Goal: Task Accomplishment & Management: Complete application form

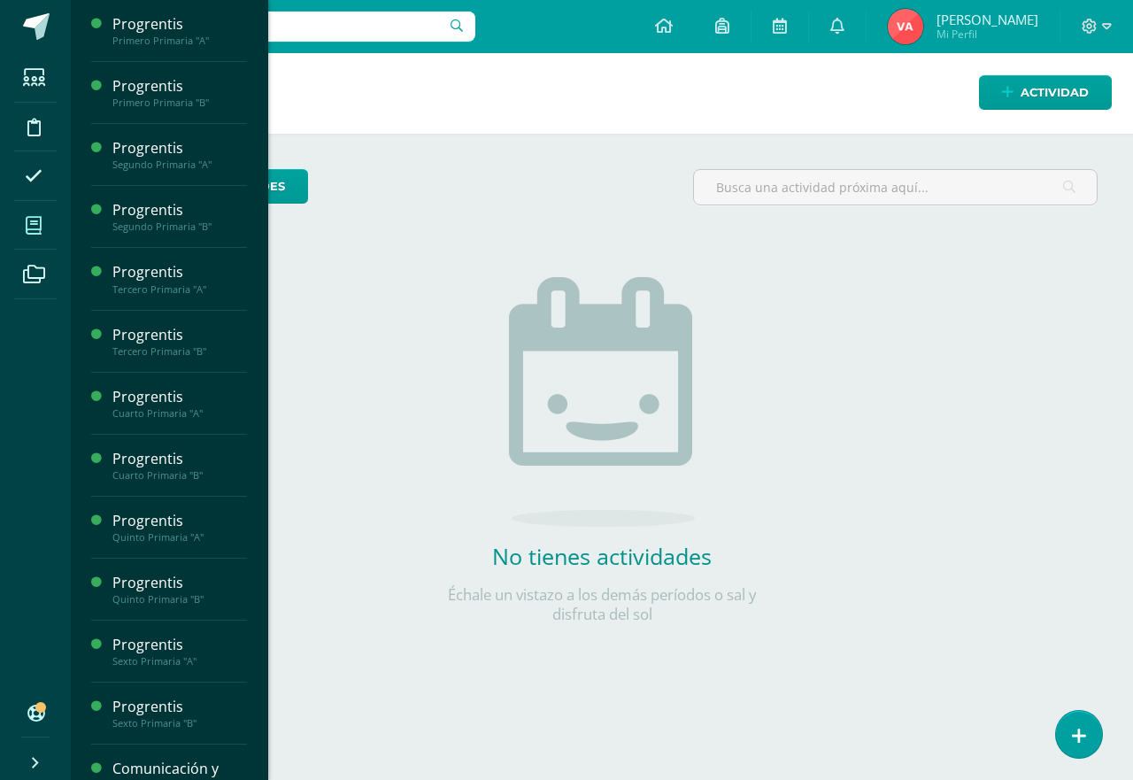
click at [31, 228] on icon at bounding box center [34, 226] width 16 height 18
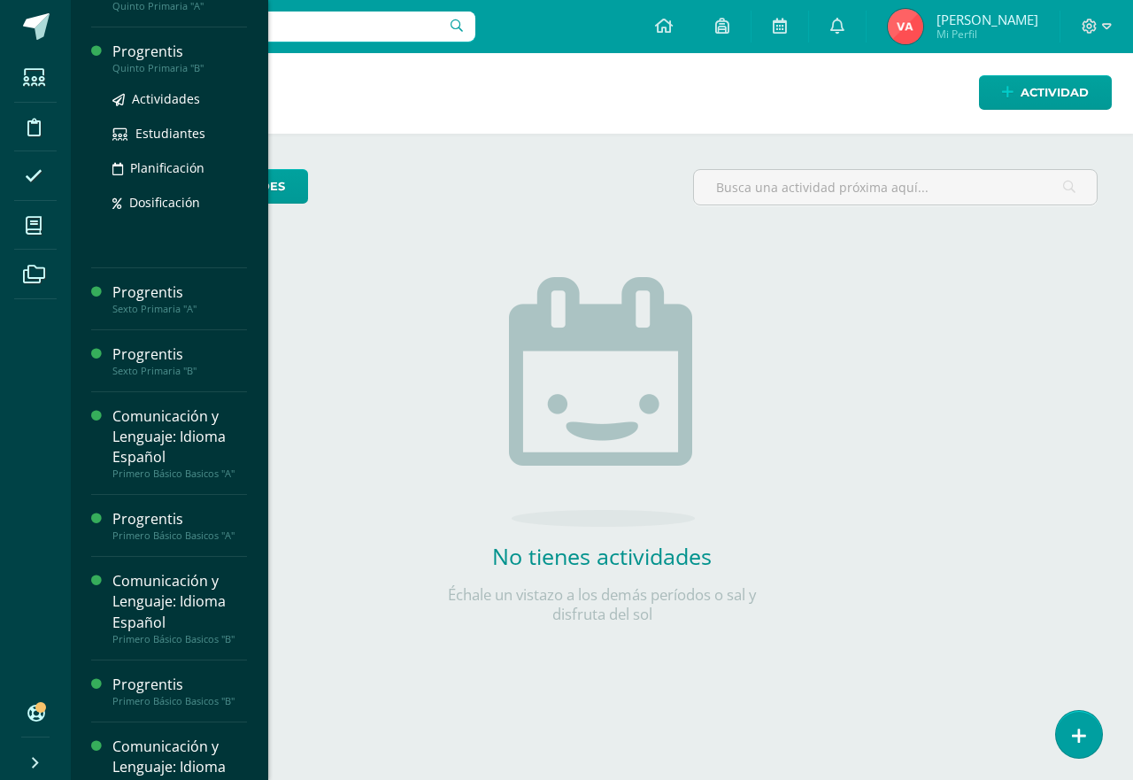
scroll to position [708, 0]
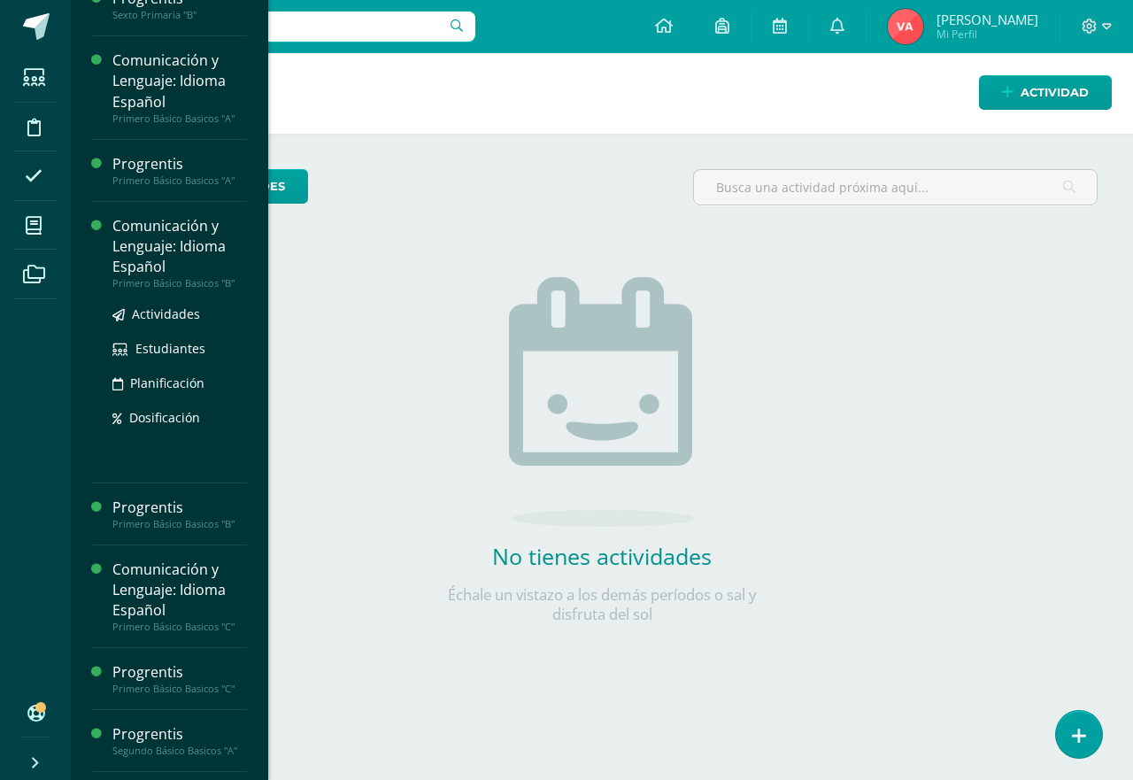
click at [195, 277] on div "Primero Básico Basicos "B"" at bounding box center [179, 283] width 135 height 12
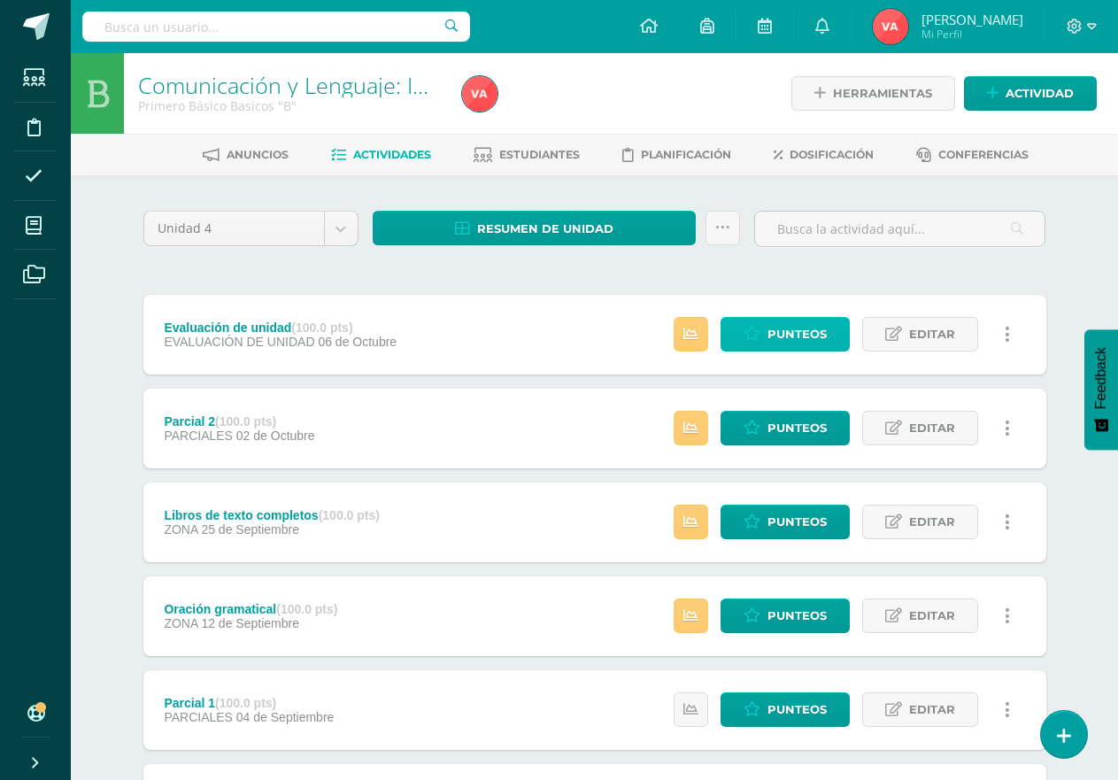
click at [818, 329] on span "Punteos" at bounding box center [797, 334] width 59 height 33
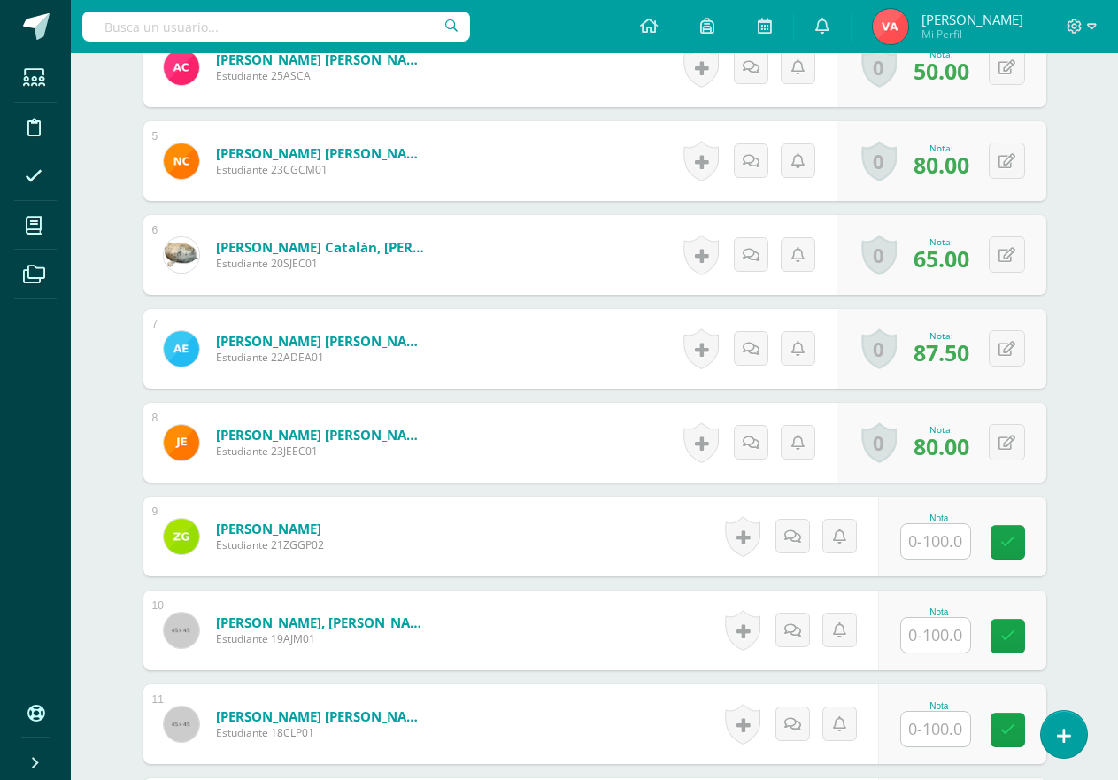
scroll to position [887, 0]
click at [943, 538] on input "text" at bounding box center [935, 540] width 69 height 35
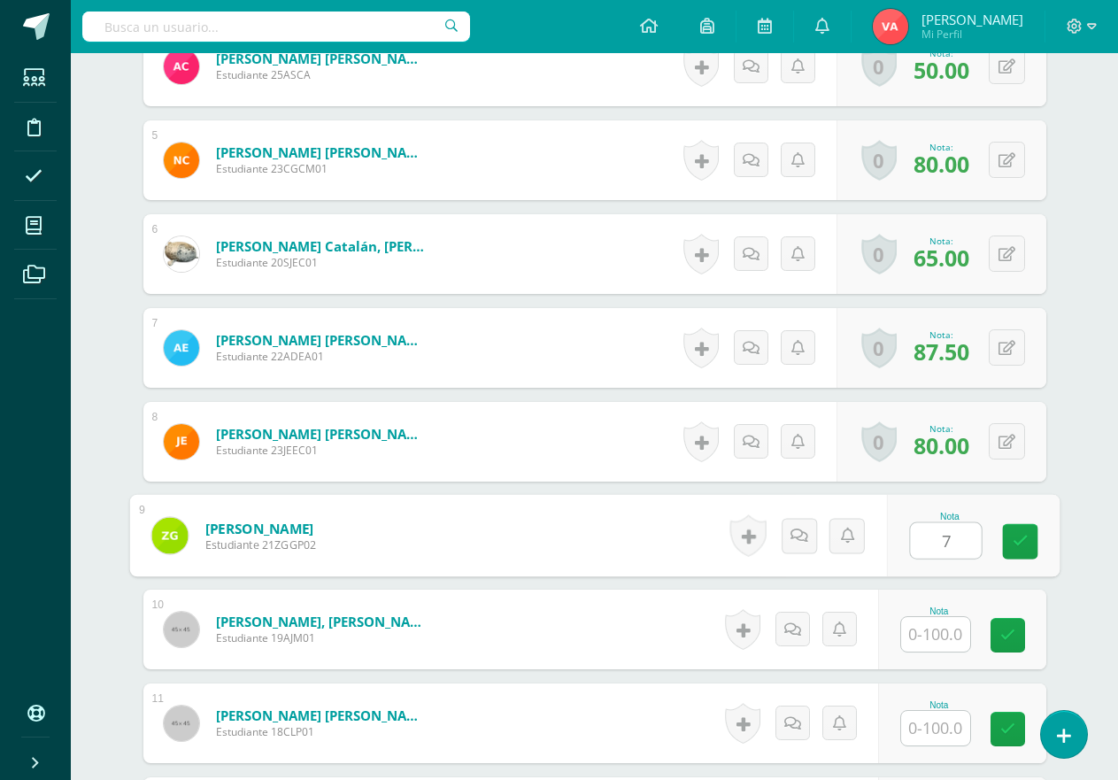
type input "75"
click at [1005, 547] on link at bounding box center [1019, 541] width 35 height 35
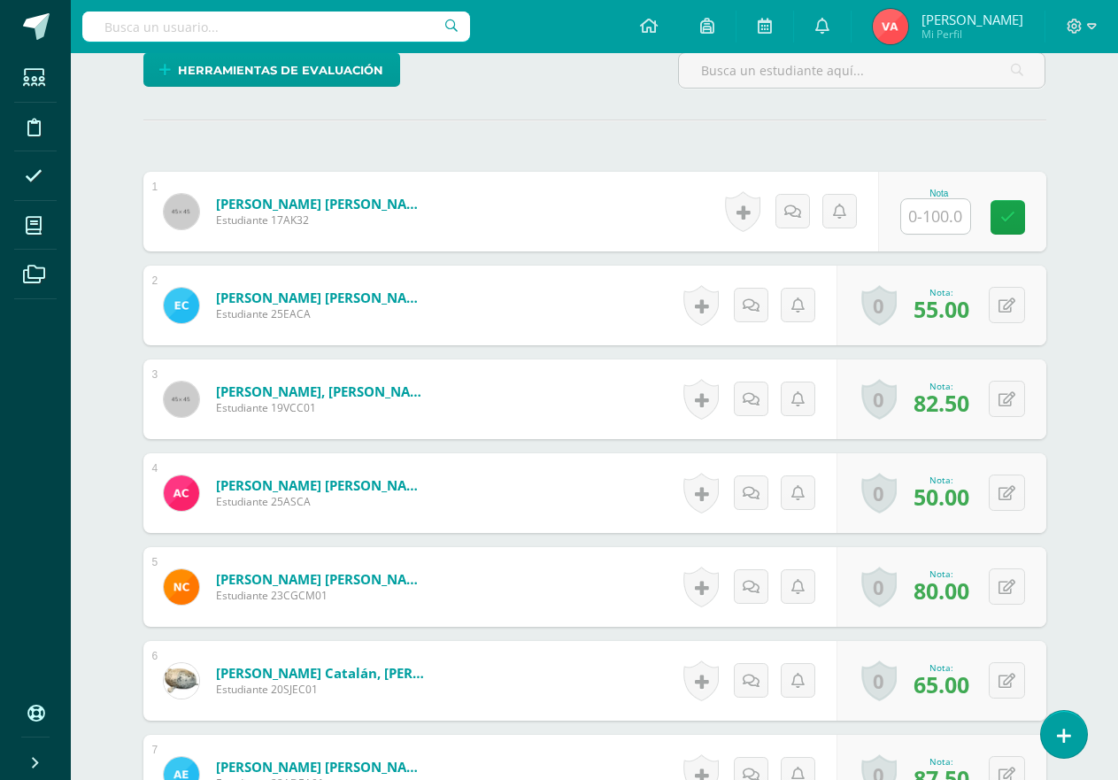
scroll to position [445, 0]
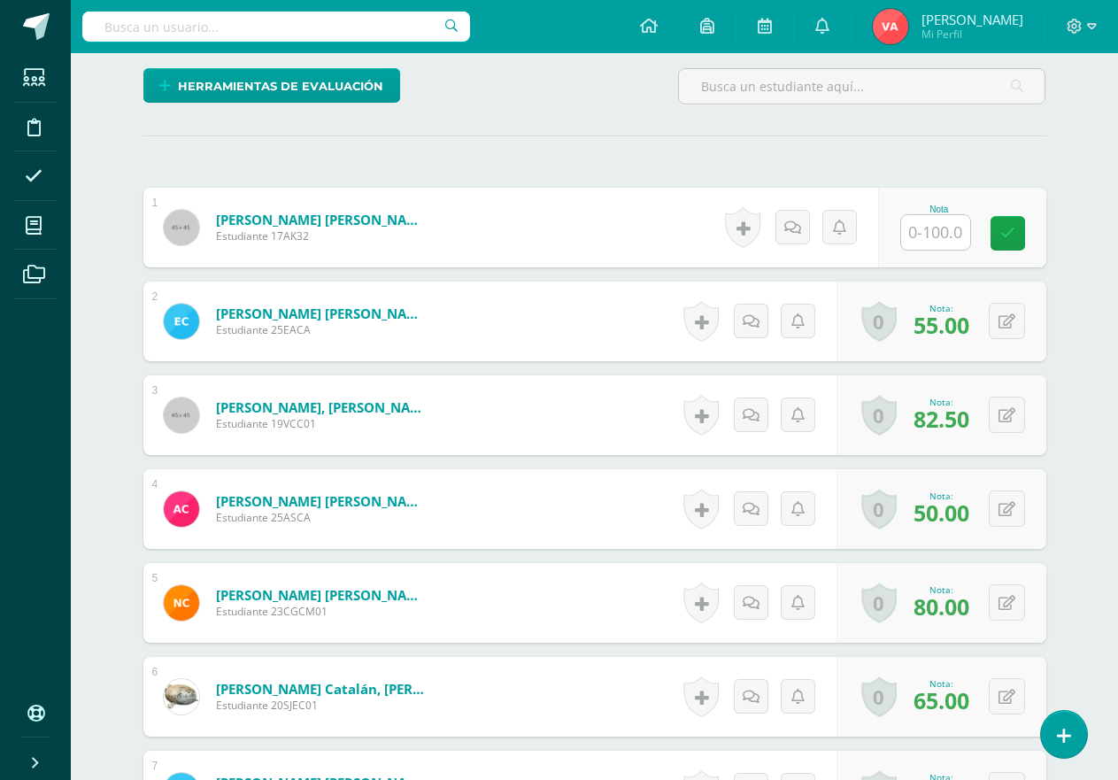
click at [950, 243] on input "text" at bounding box center [935, 232] width 69 height 35
type input "67.5"
click at [1040, 218] on div "Nota 67.5" at bounding box center [972, 228] width 173 height 82
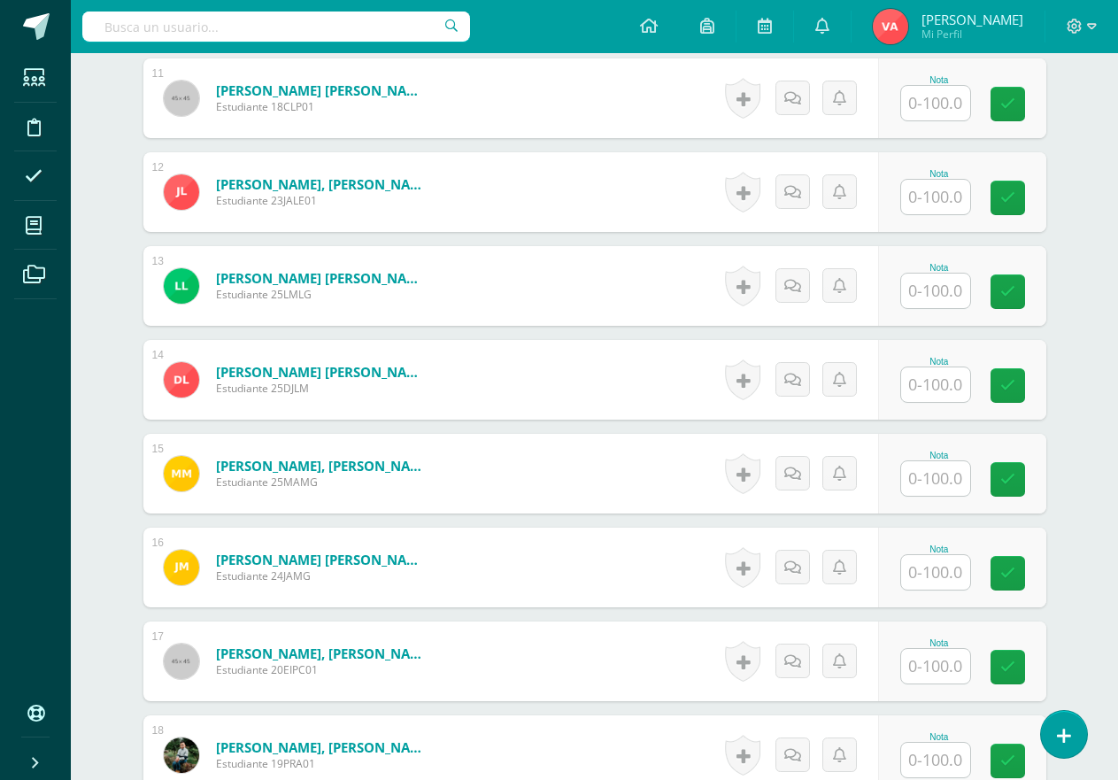
scroll to position [1481, 0]
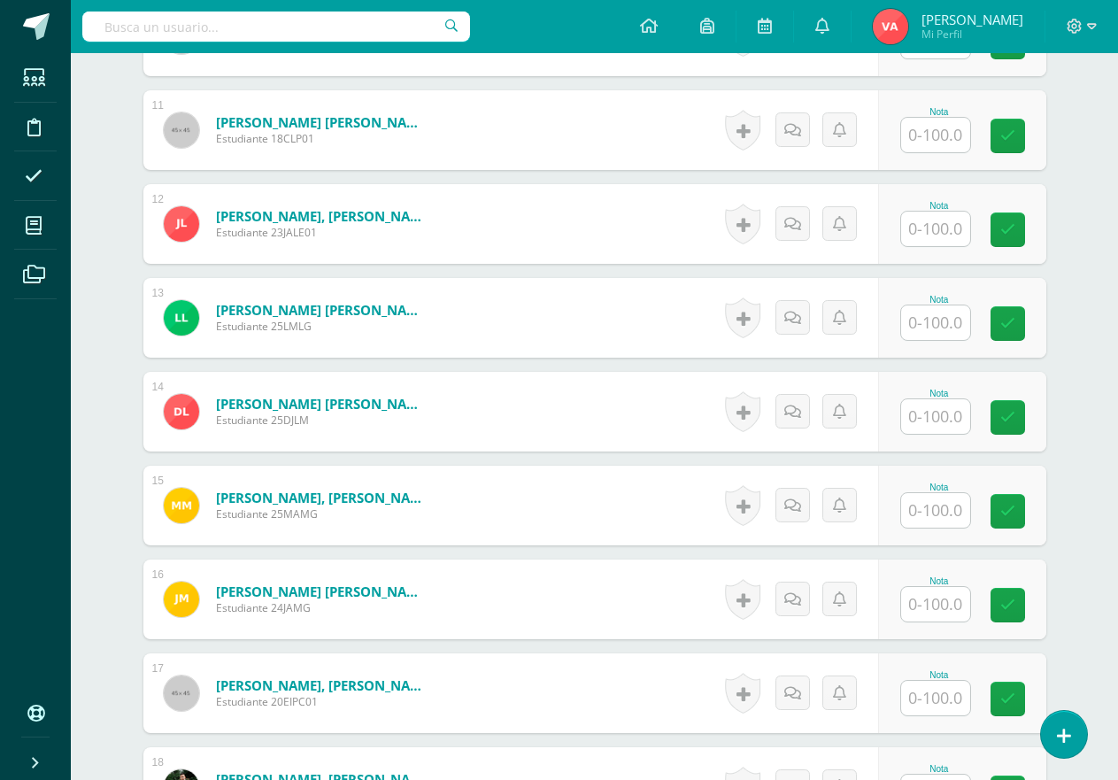
click at [931, 133] on input "text" at bounding box center [935, 135] width 69 height 35
type input "85"
click at [1011, 135] on link at bounding box center [1019, 136] width 35 height 35
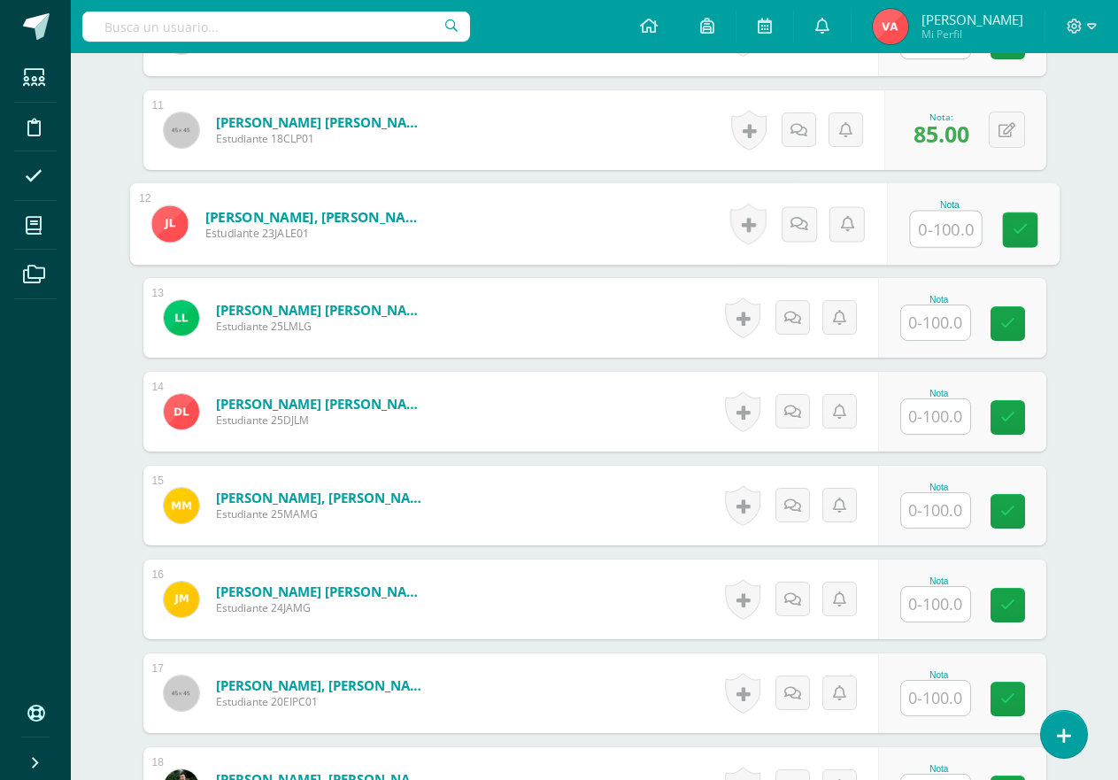
click at [932, 225] on input "text" at bounding box center [945, 229] width 71 height 35
type input "95"
click at [1032, 233] on link at bounding box center [1019, 230] width 35 height 35
click at [935, 327] on input "text" at bounding box center [935, 322] width 69 height 35
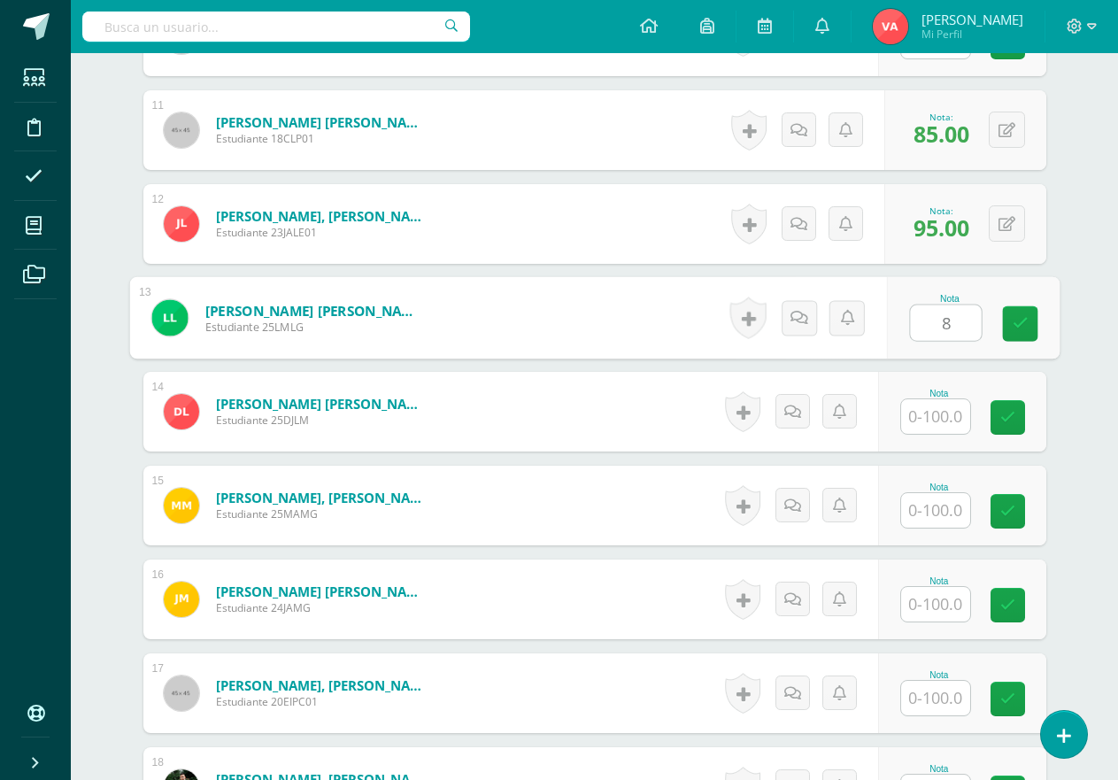
type input "80"
click at [1018, 321] on icon at bounding box center [1020, 323] width 16 height 15
click at [927, 404] on input "text" at bounding box center [935, 416] width 69 height 35
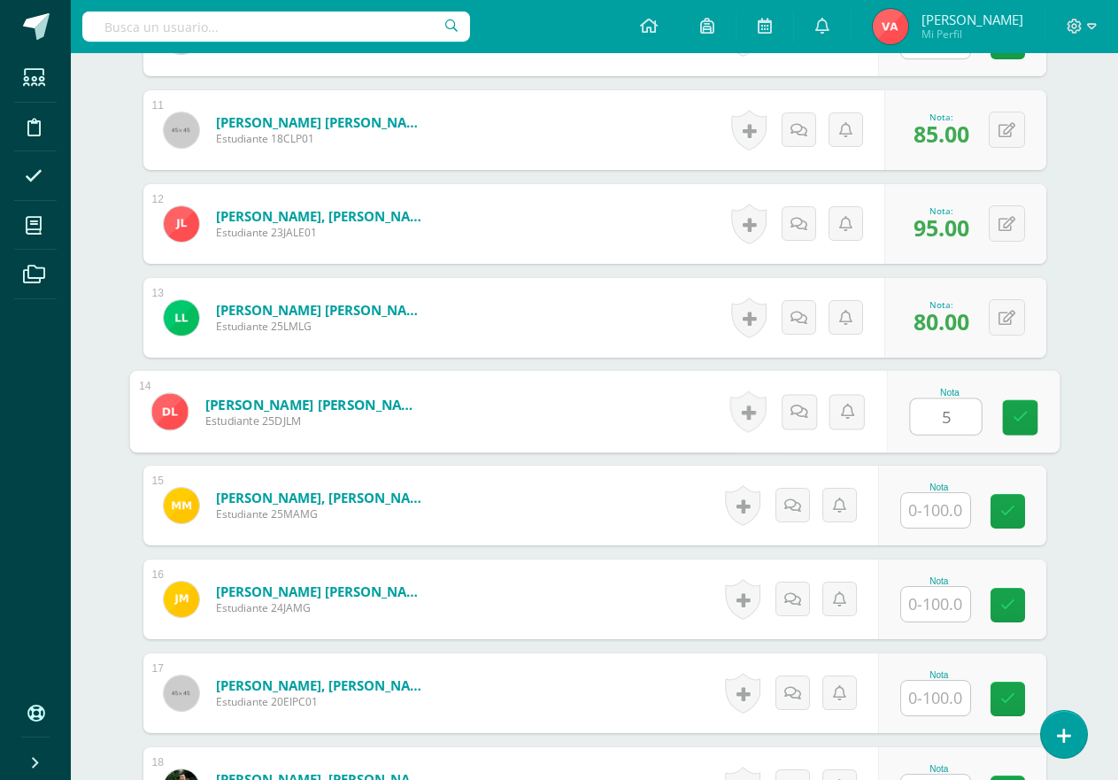
type input "55"
click at [1011, 420] on link at bounding box center [1019, 417] width 35 height 35
click at [943, 510] on input "text" at bounding box center [935, 510] width 69 height 35
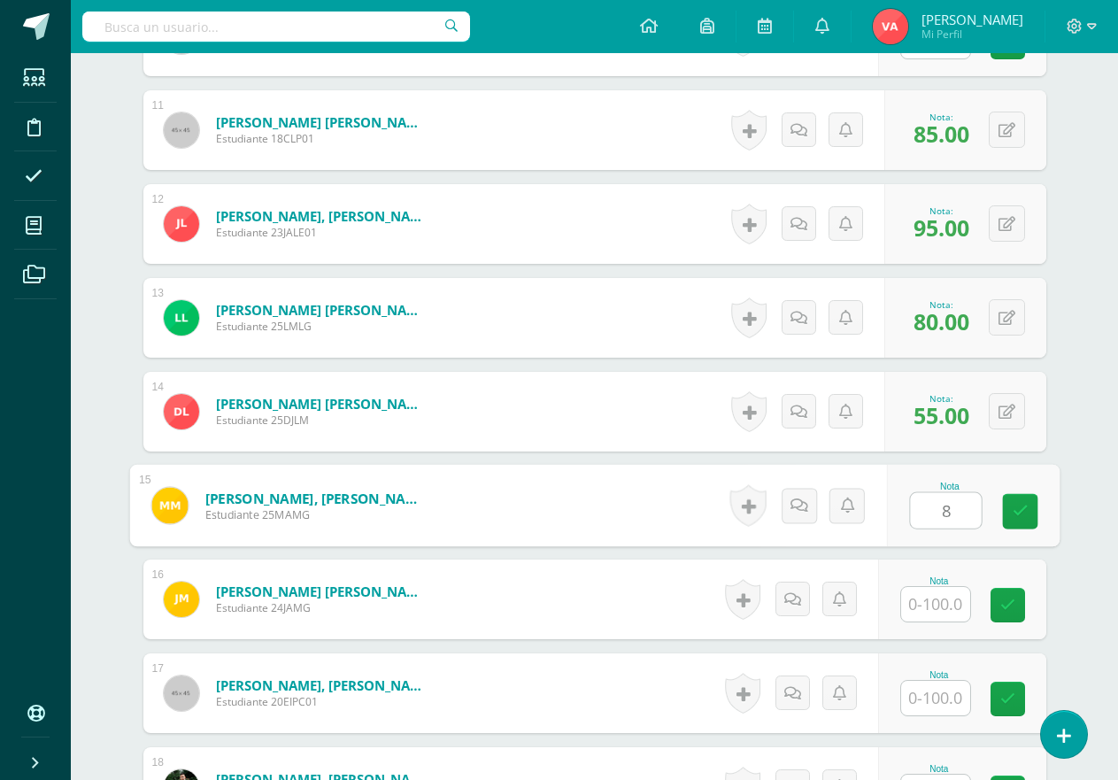
type input "80"
click at [1015, 513] on icon at bounding box center [1020, 511] width 16 height 15
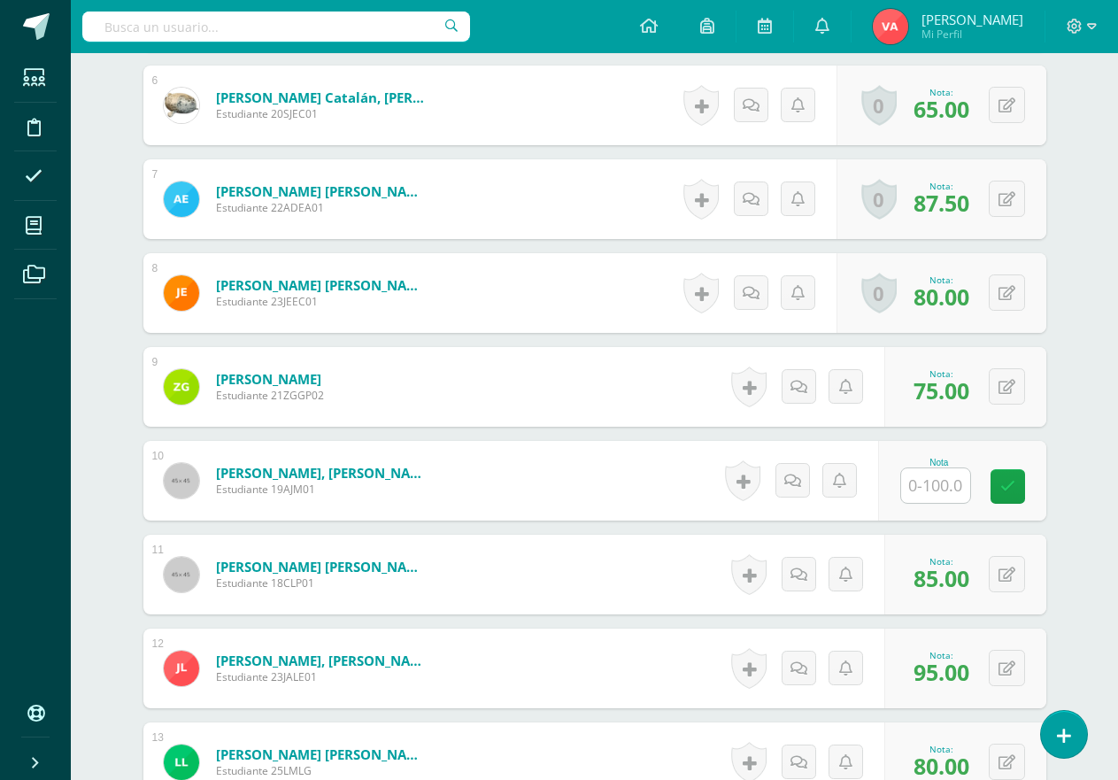
scroll to position [949, 0]
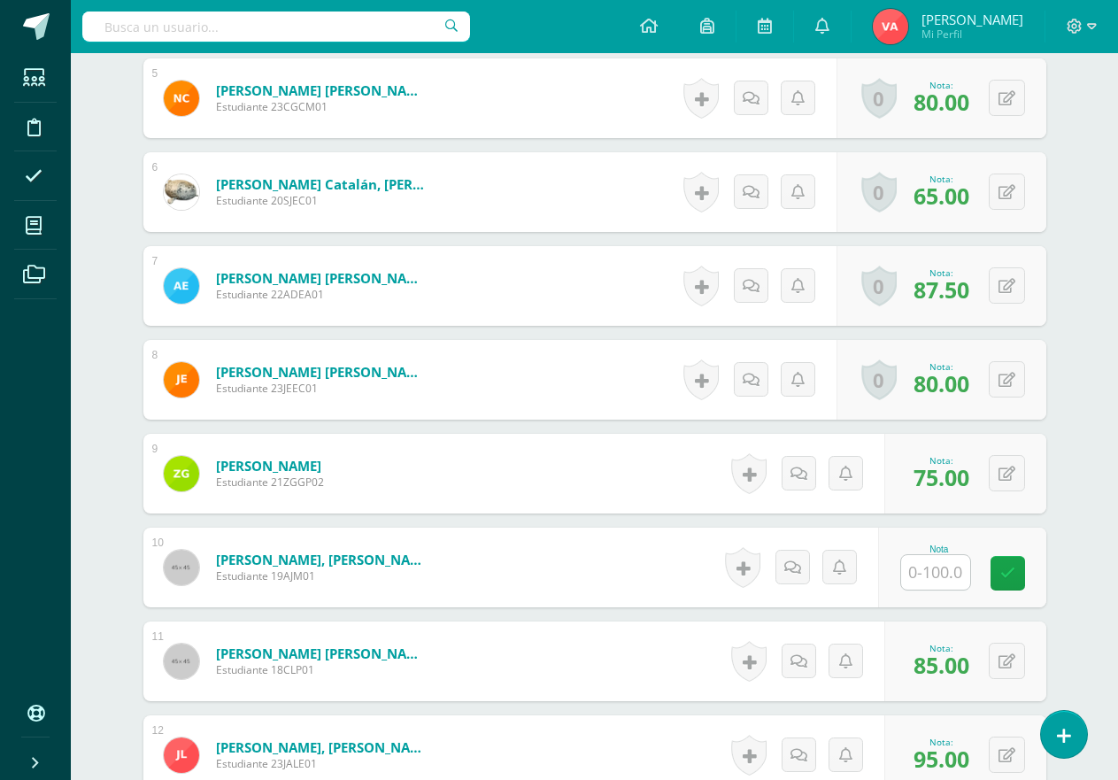
click at [934, 557] on input "text" at bounding box center [935, 572] width 69 height 35
type input "0"
click at [1026, 578] on icon at bounding box center [1020, 573] width 16 height 15
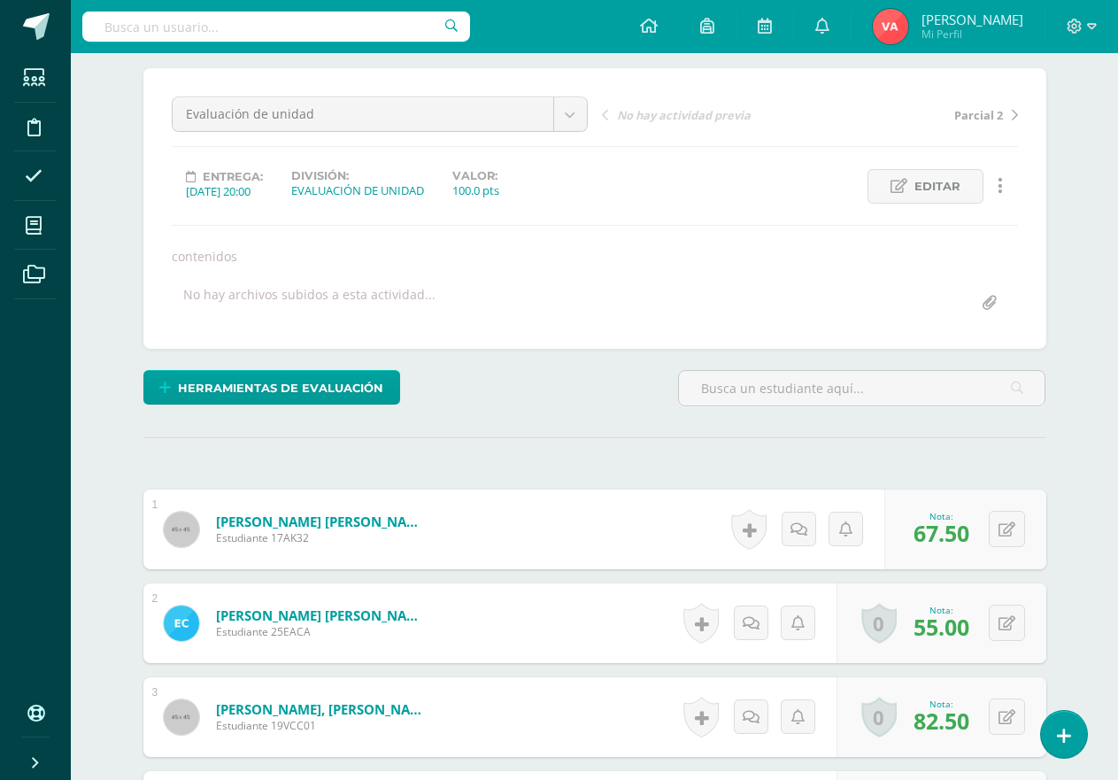
scroll to position [0, 0]
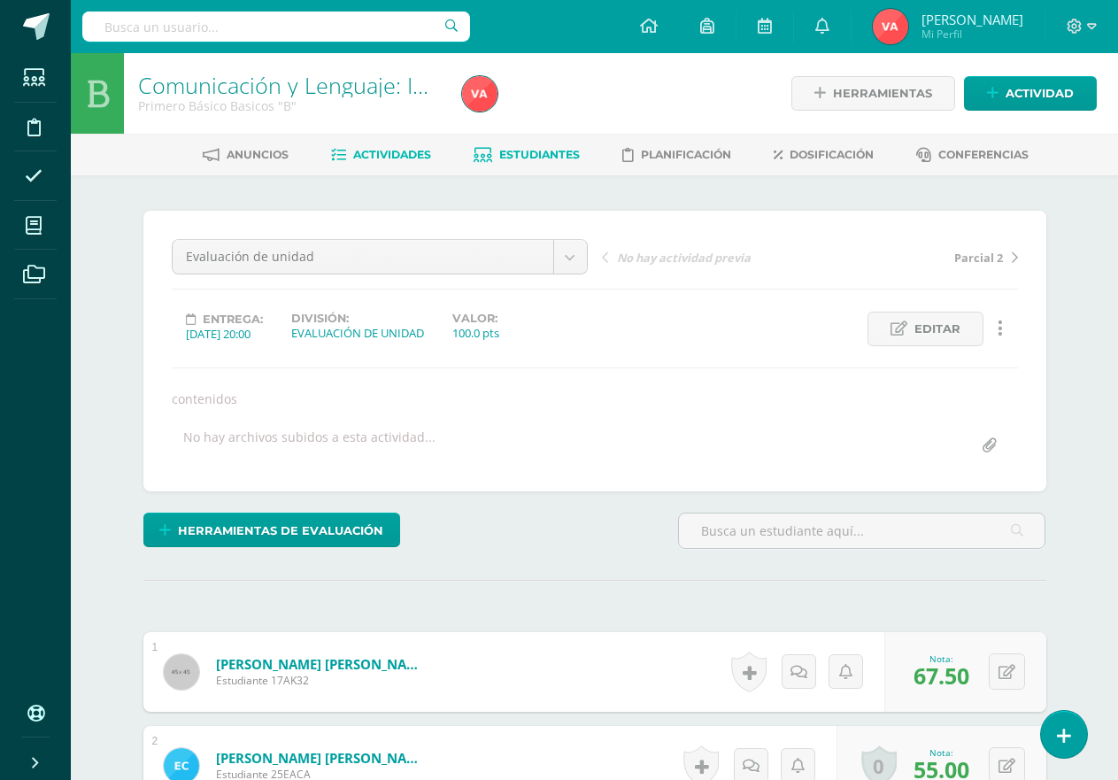
click at [547, 159] on span "Estudiantes" at bounding box center [539, 154] width 81 height 13
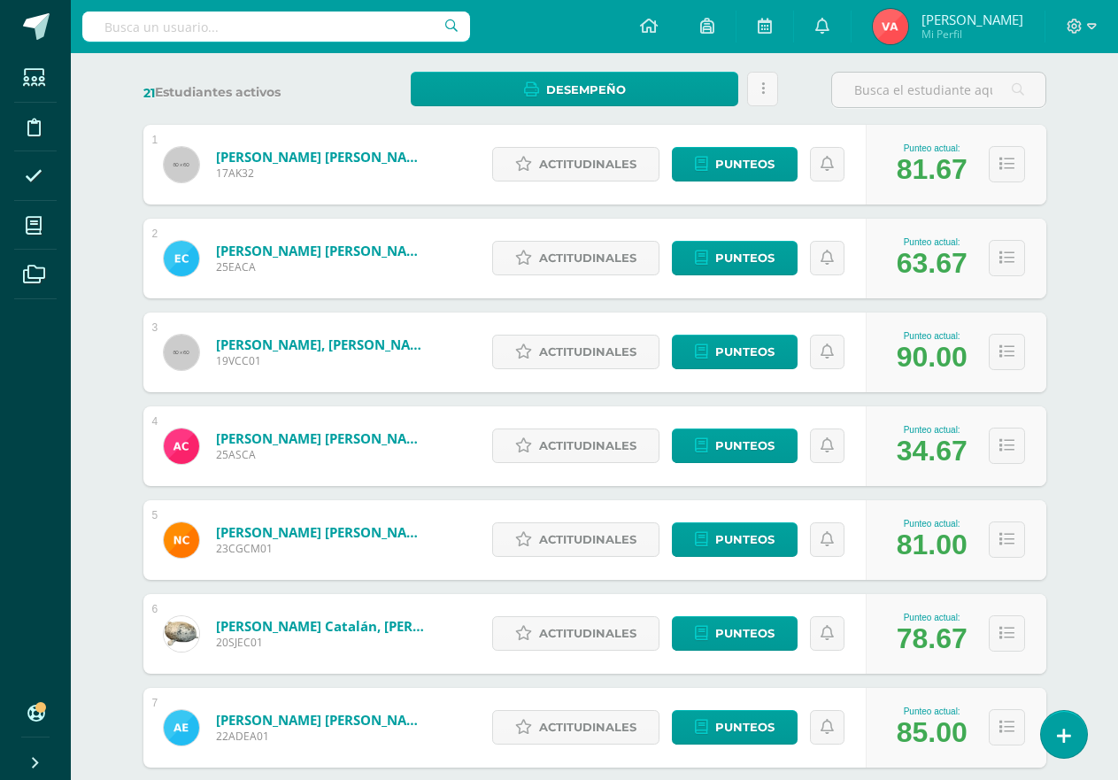
scroll to position [266, 0]
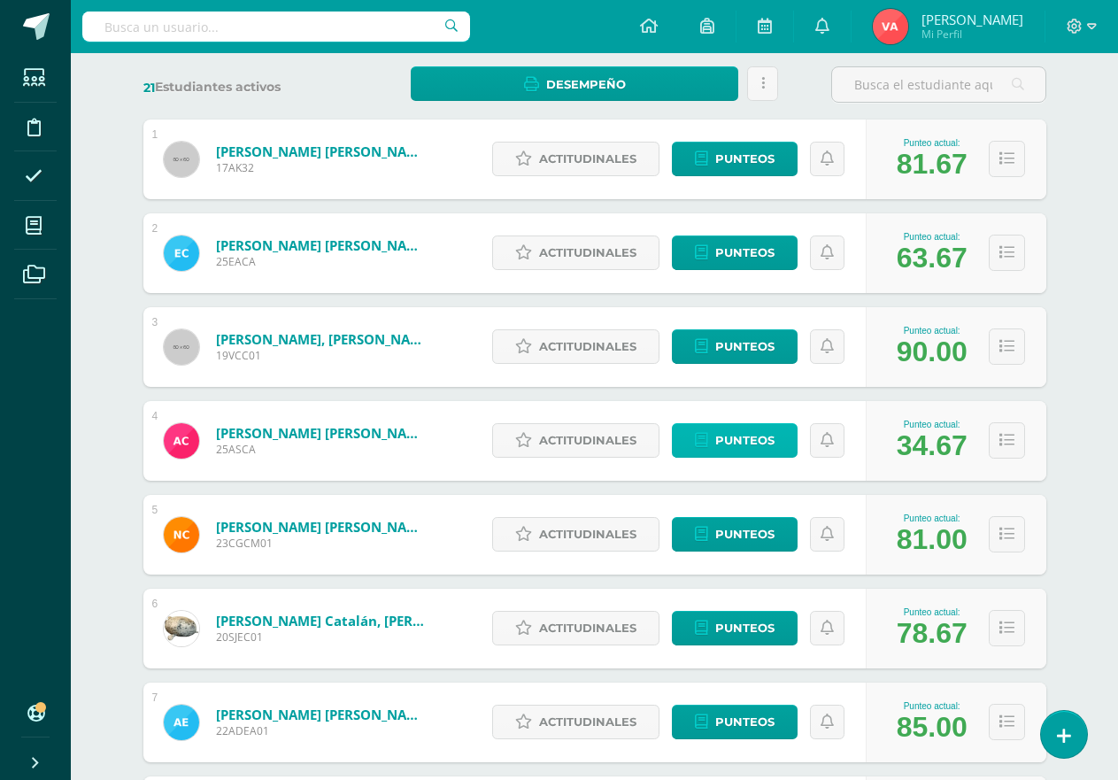
click at [735, 443] on span "Punteos" at bounding box center [744, 440] width 59 height 33
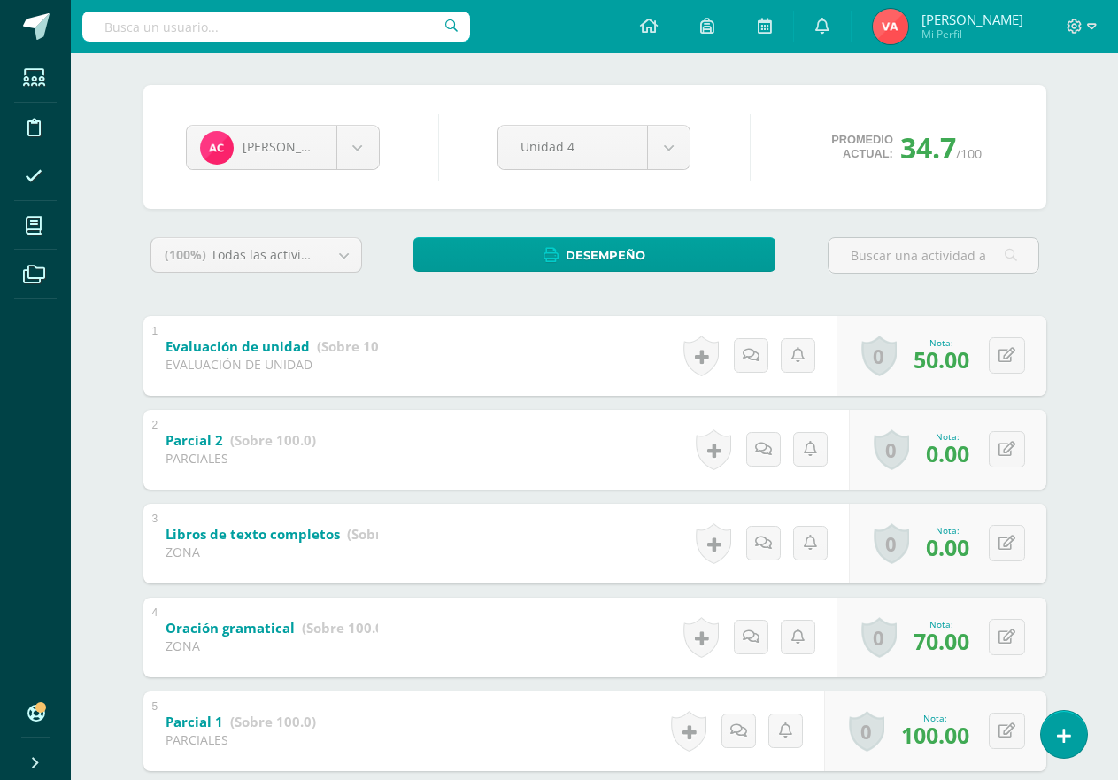
scroll to position [177, 0]
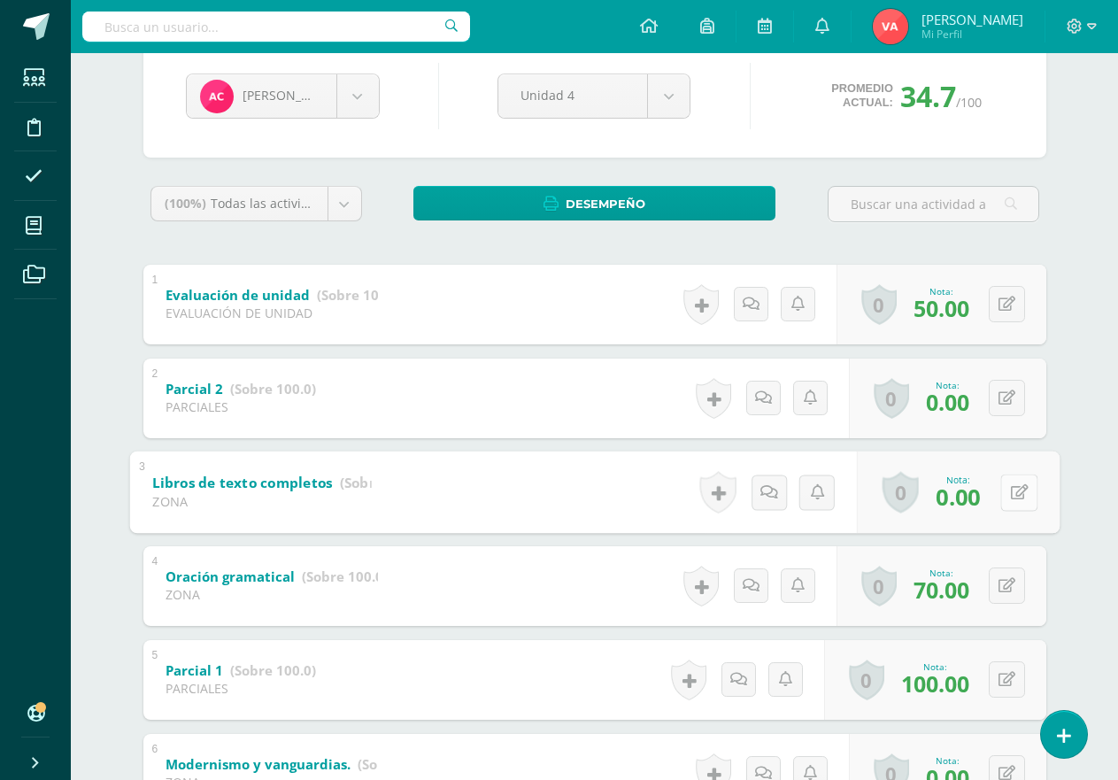
click at [1010, 485] on icon at bounding box center [1019, 491] width 18 height 15
type input "30"
click at [1009, 397] on icon at bounding box center [1007, 397] width 17 height 15
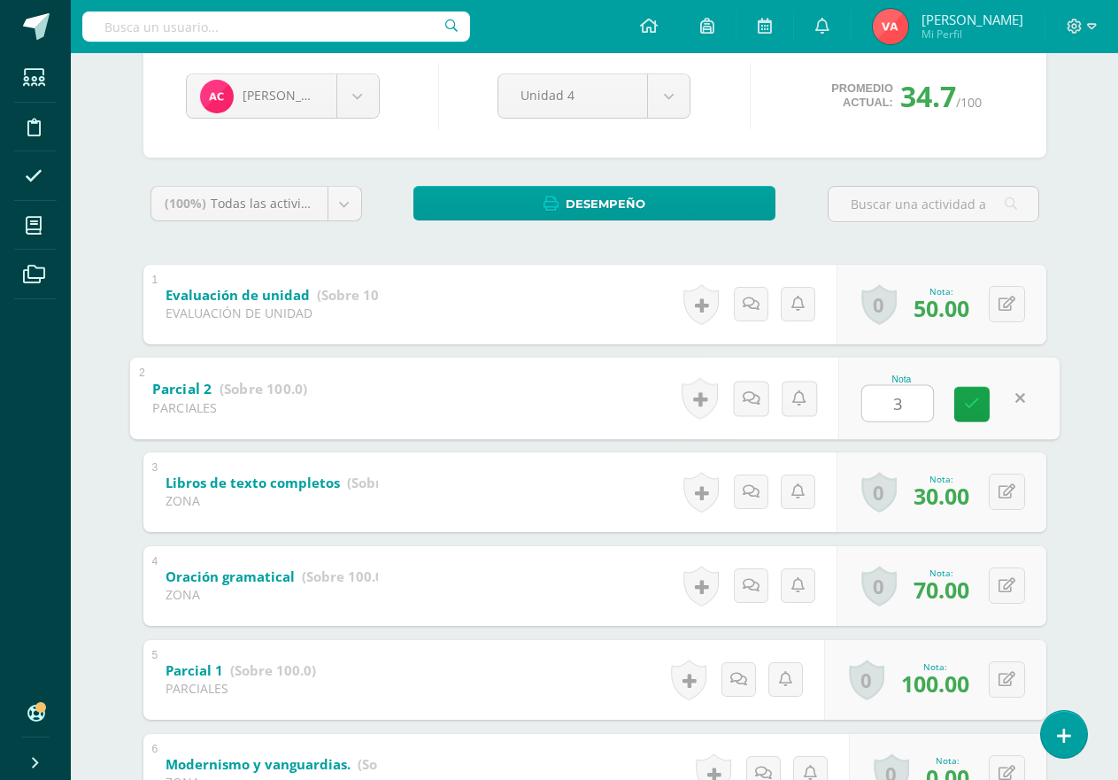
type input "30"
click at [972, 399] on icon at bounding box center [972, 404] width 16 height 15
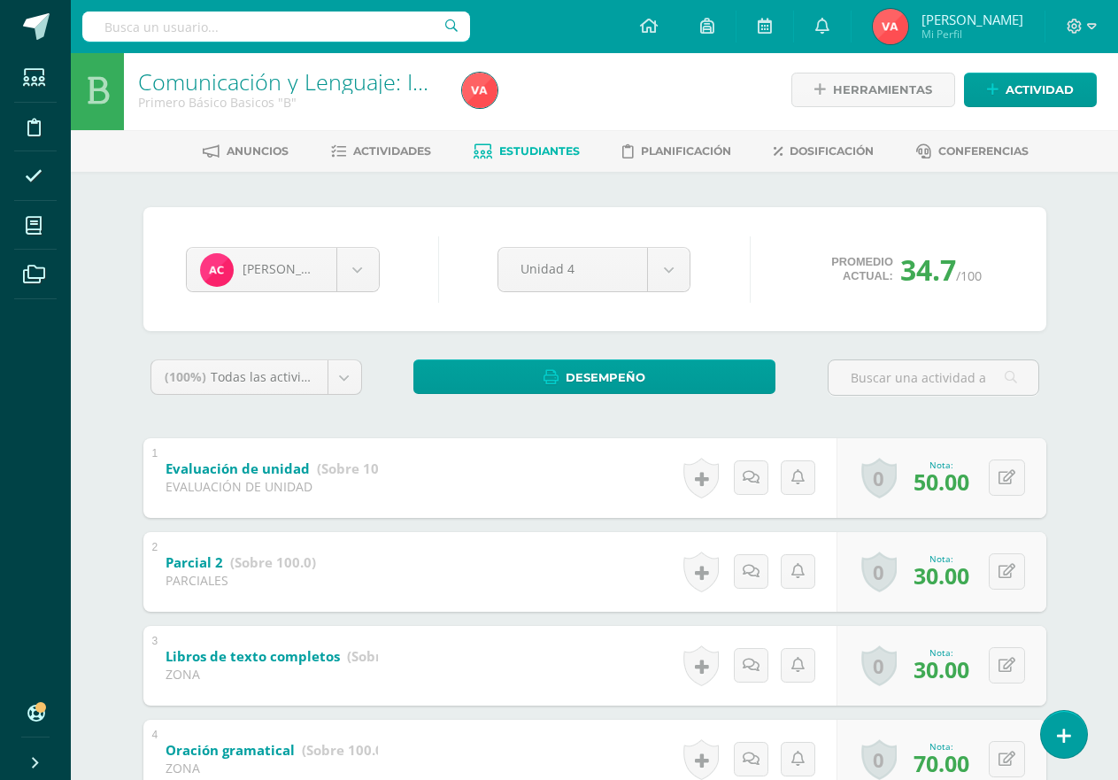
scroll to position [0, 0]
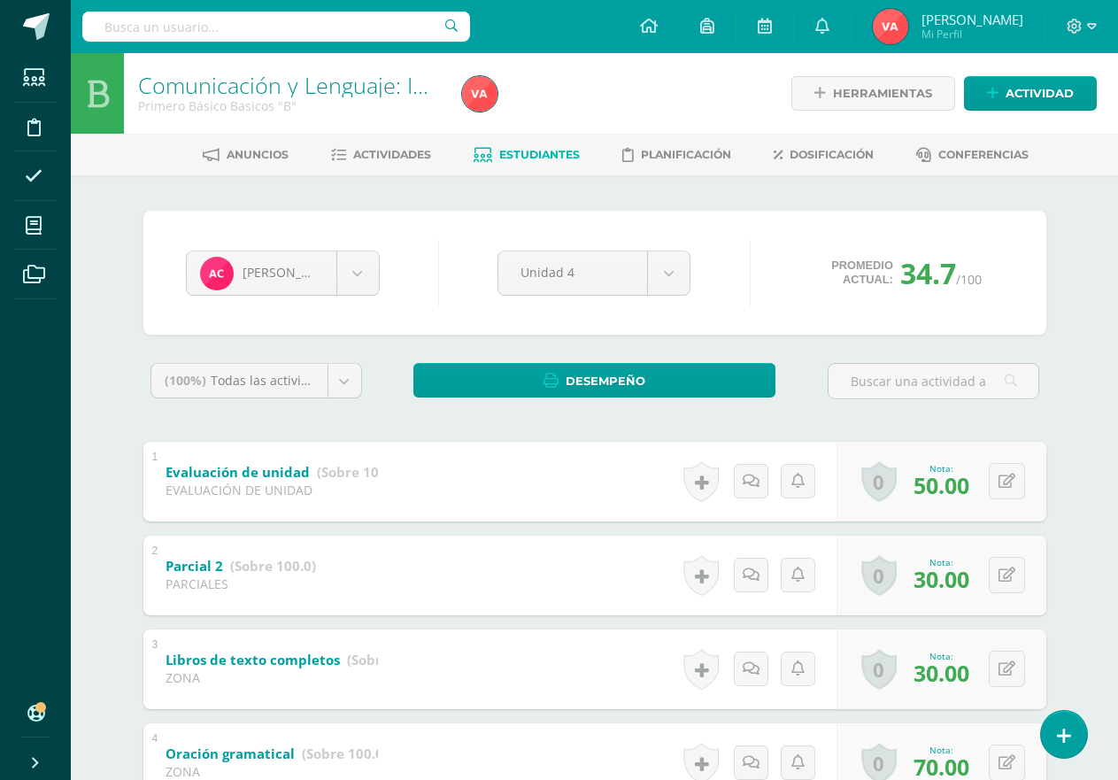
click at [542, 151] on span "Estudiantes" at bounding box center [539, 154] width 81 height 13
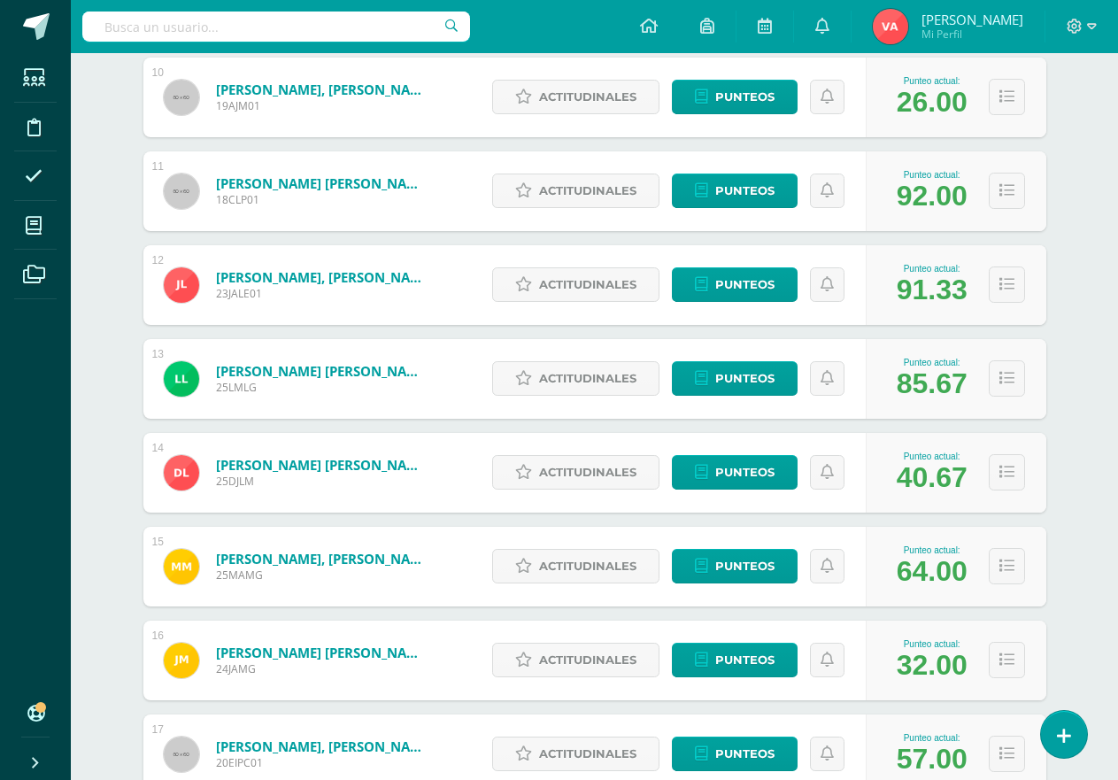
scroll to position [1261, 0]
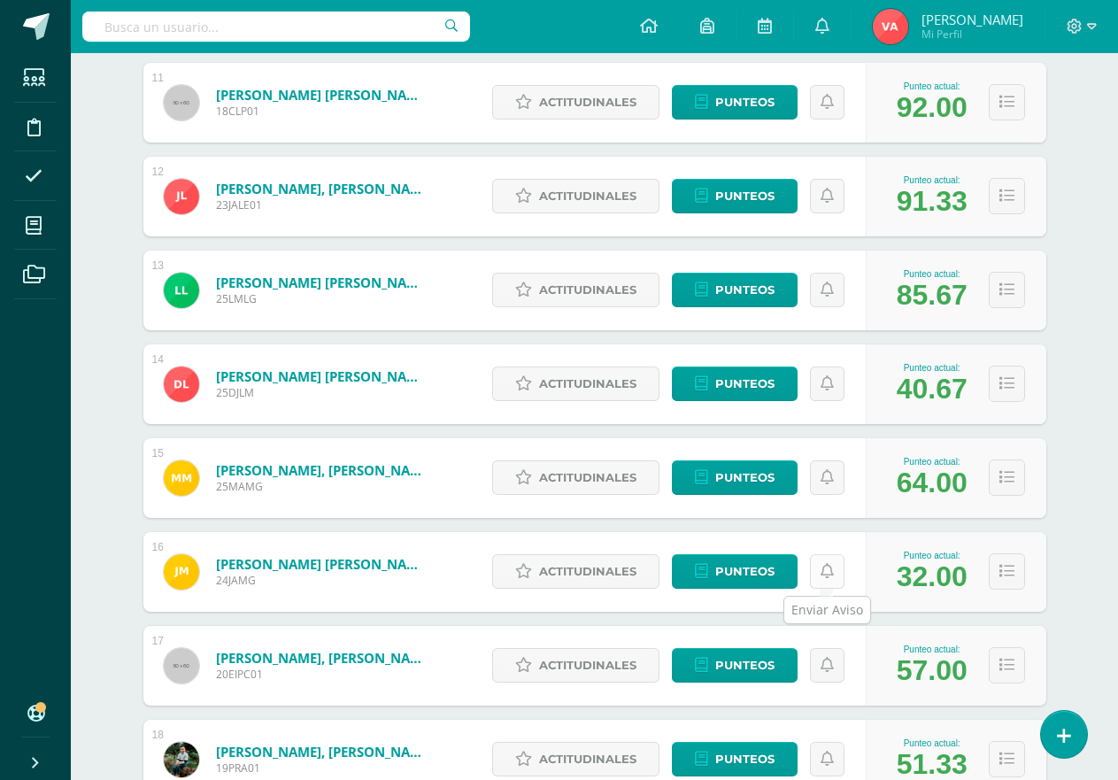
click at [826, 571] on icon at bounding box center [827, 571] width 13 height 15
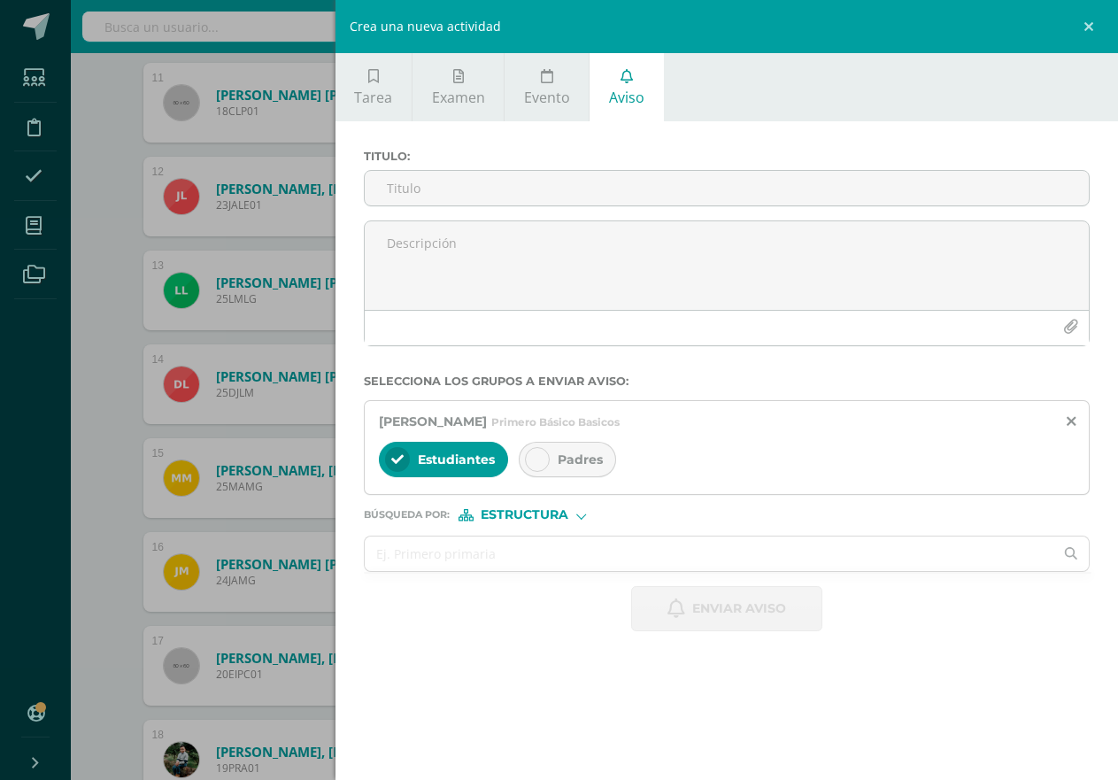
click at [109, 516] on div "Crea una nueva actividad Tarea Examen Evento Aviso Título: Fecha: 2025-10-10 20…" at bounding box center [559, 390] width 1118 height 780
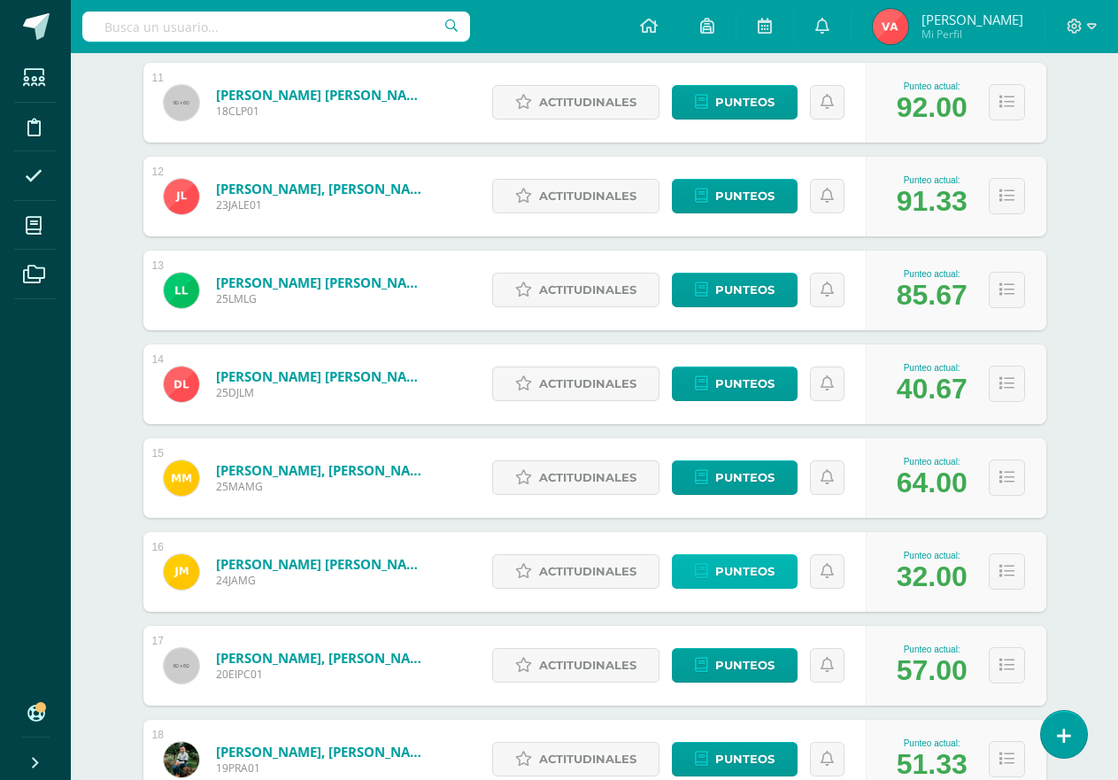
click at [744, 570] on span "Punteos" at bounding box center [744, 571] width 59 height 33
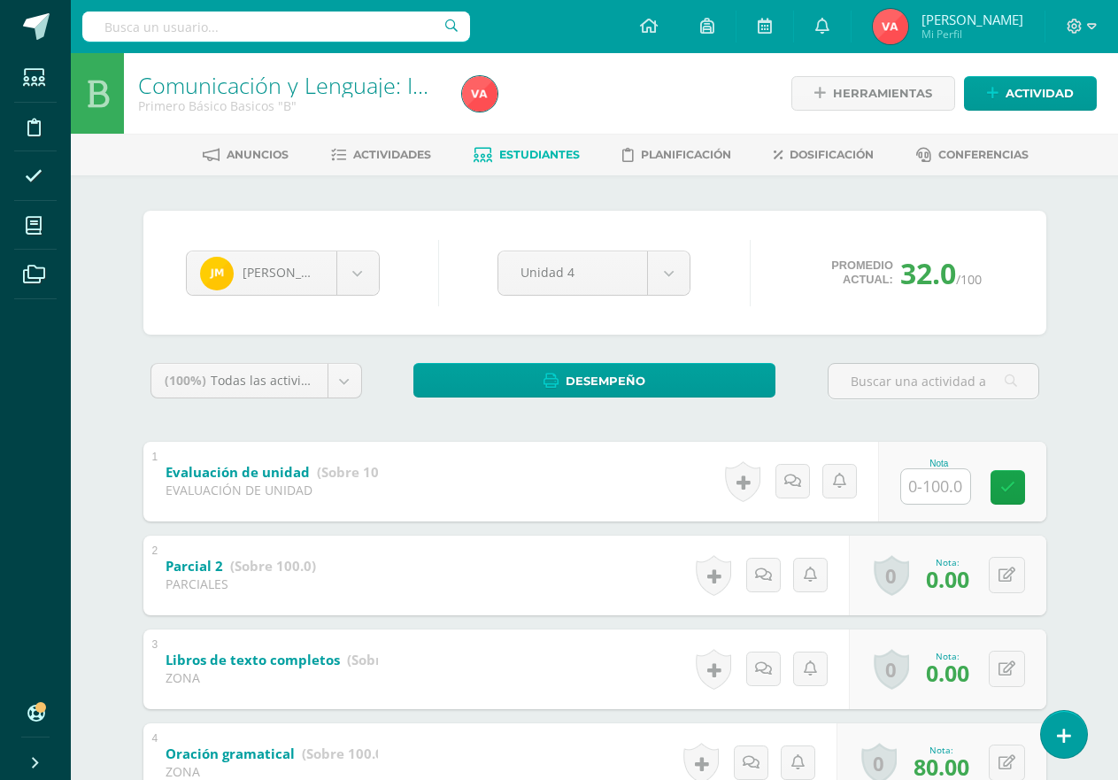
click at [942, 487] on input "text" at bounding box center [935, 486] width 69 height 35
type input "50"
click at [1025, 484] on icon at bounding box center [1020, 487] width 16 height 15
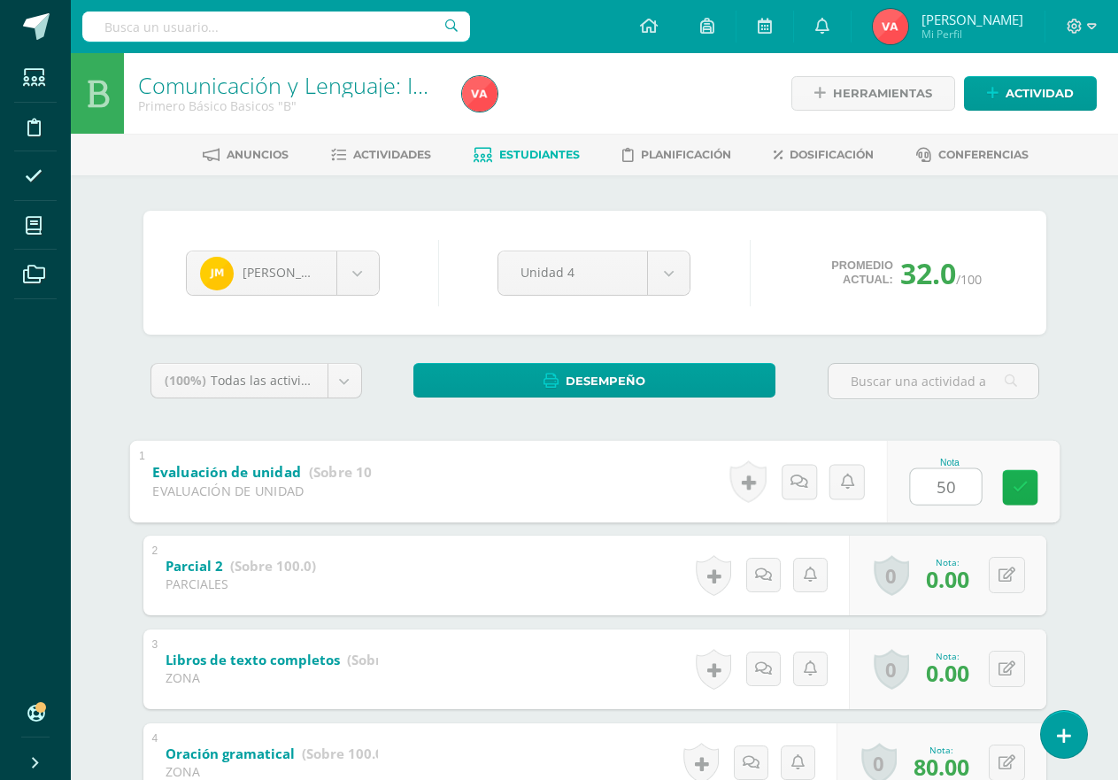
click at [1025, 484] on icon at bounding box center [1020, 487] width 16 height 15
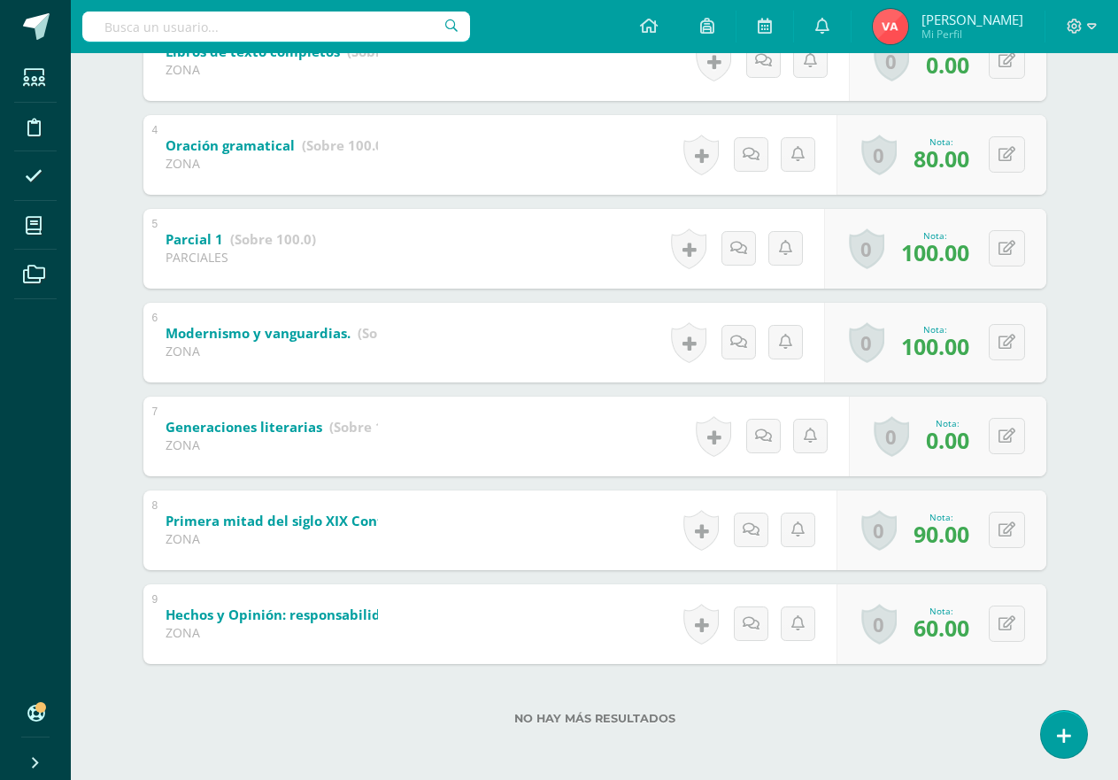
scroll to position [610, 0]
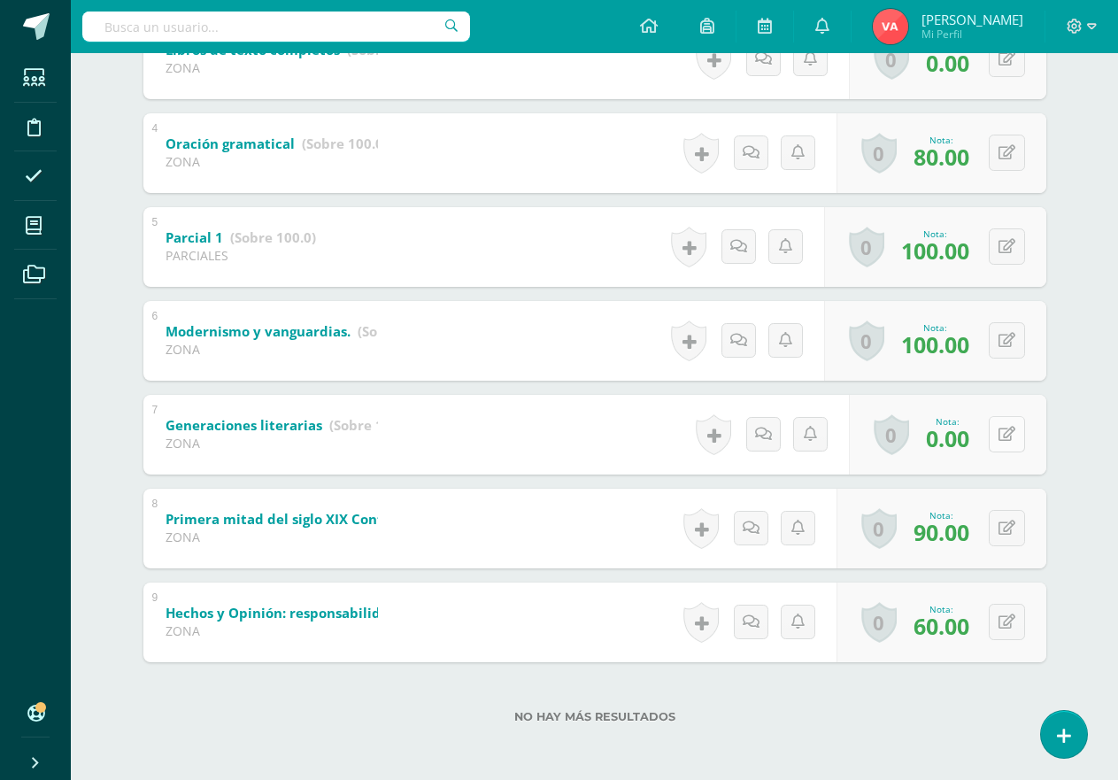
click at [1004, 434] on icon at bounding box center [1007, 434] width 17 height 15
type input "60"
click at [973, 436] on icon at bounding box center [972, 440] width 16 height 15
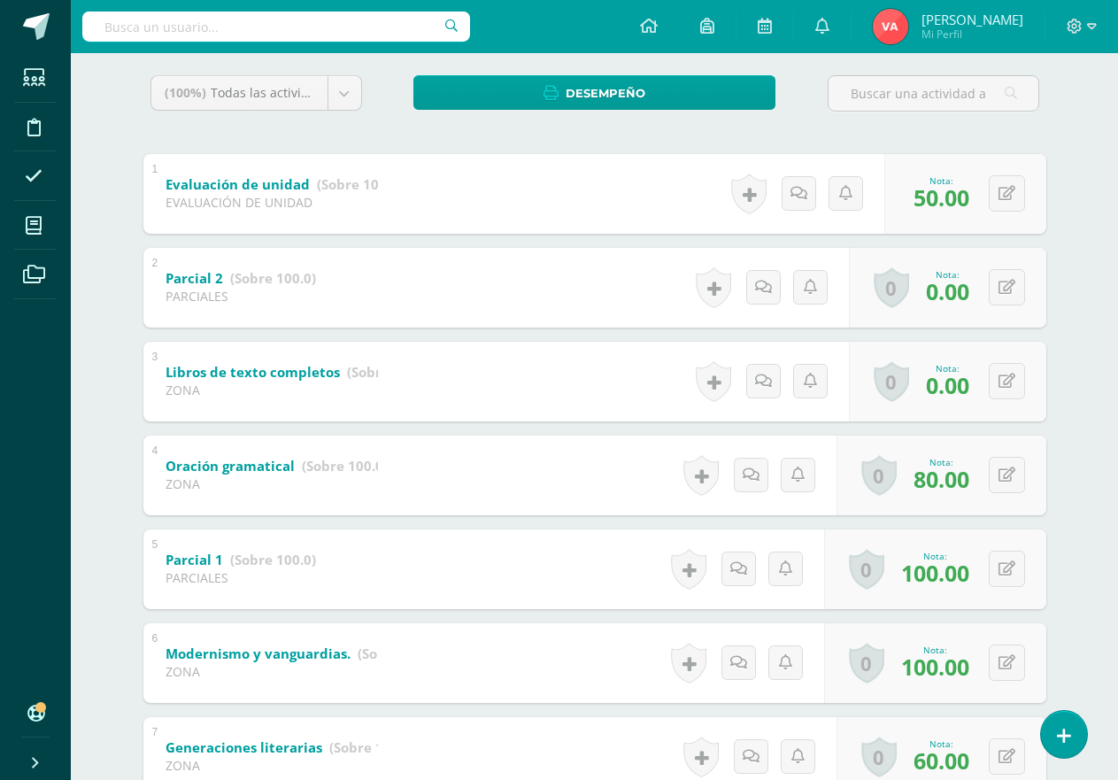
scroll to position [256, 0]
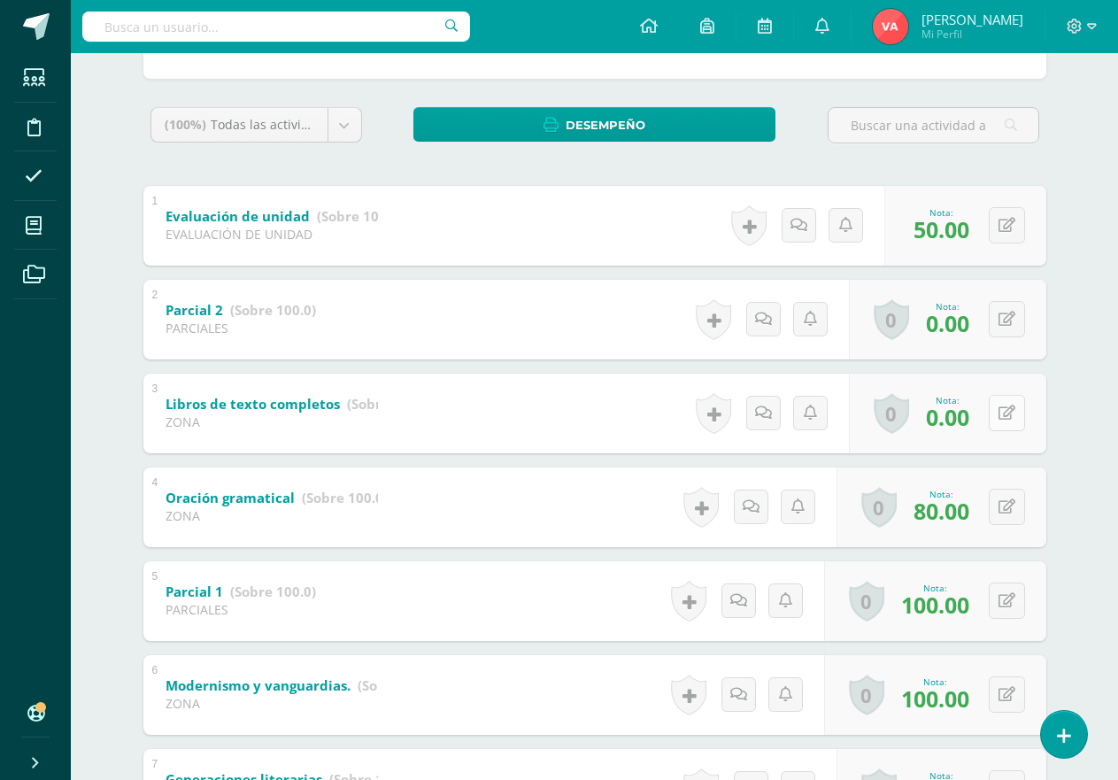
click at [1008, 407] on icon at bounding box center [1007, 413] width 17 height 15
type input "30"
click at [1005, 323] on icon at bounding box center [1007, 319] width 17 height 15
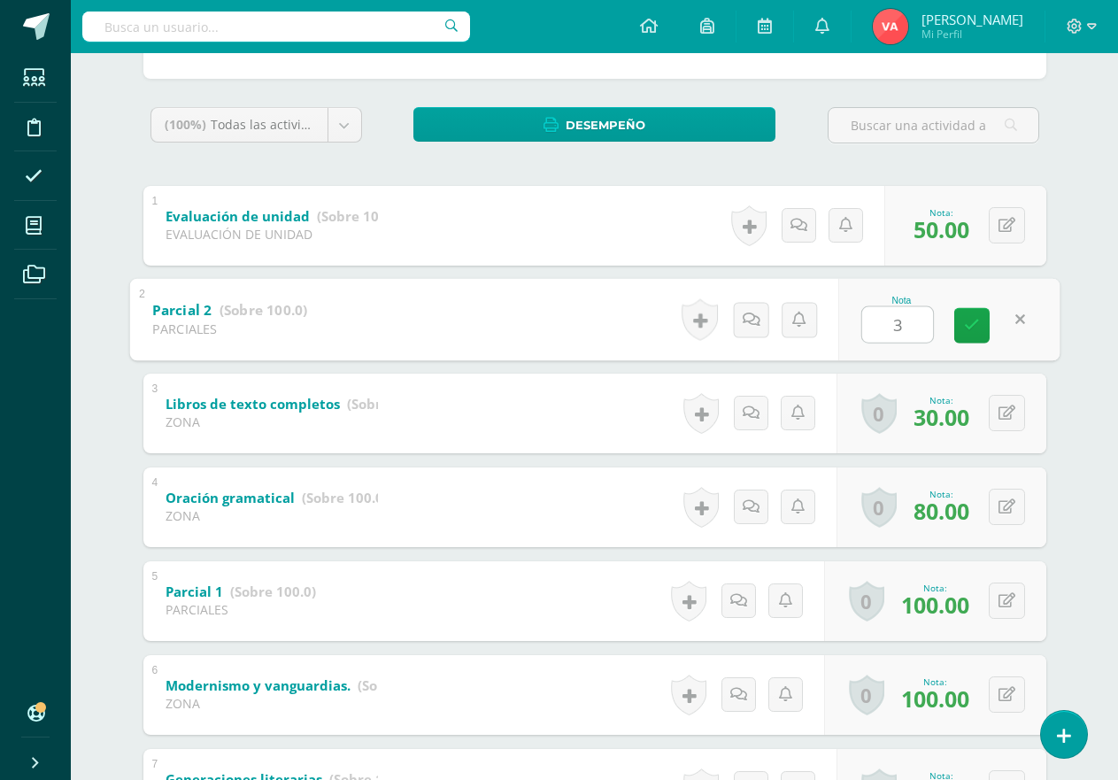
type input "30"
click at [977, 329] on icon at bounding box center [972, 325] width 16 height 15
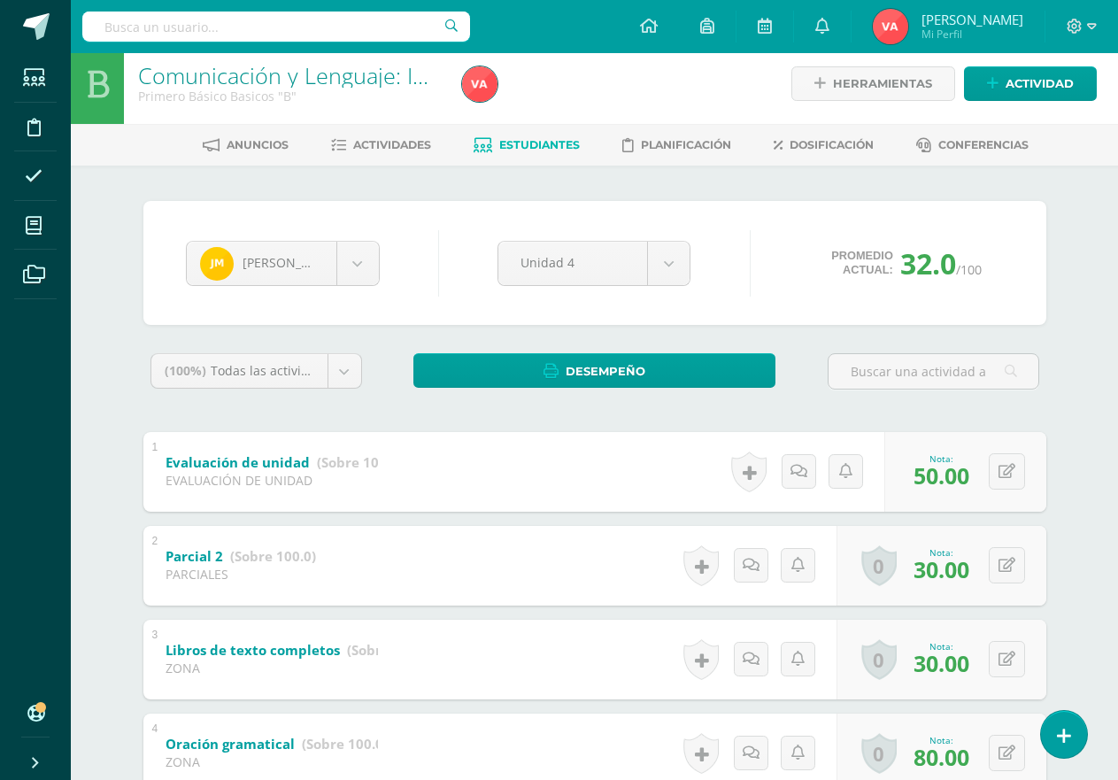
scroll to position [0, 0]
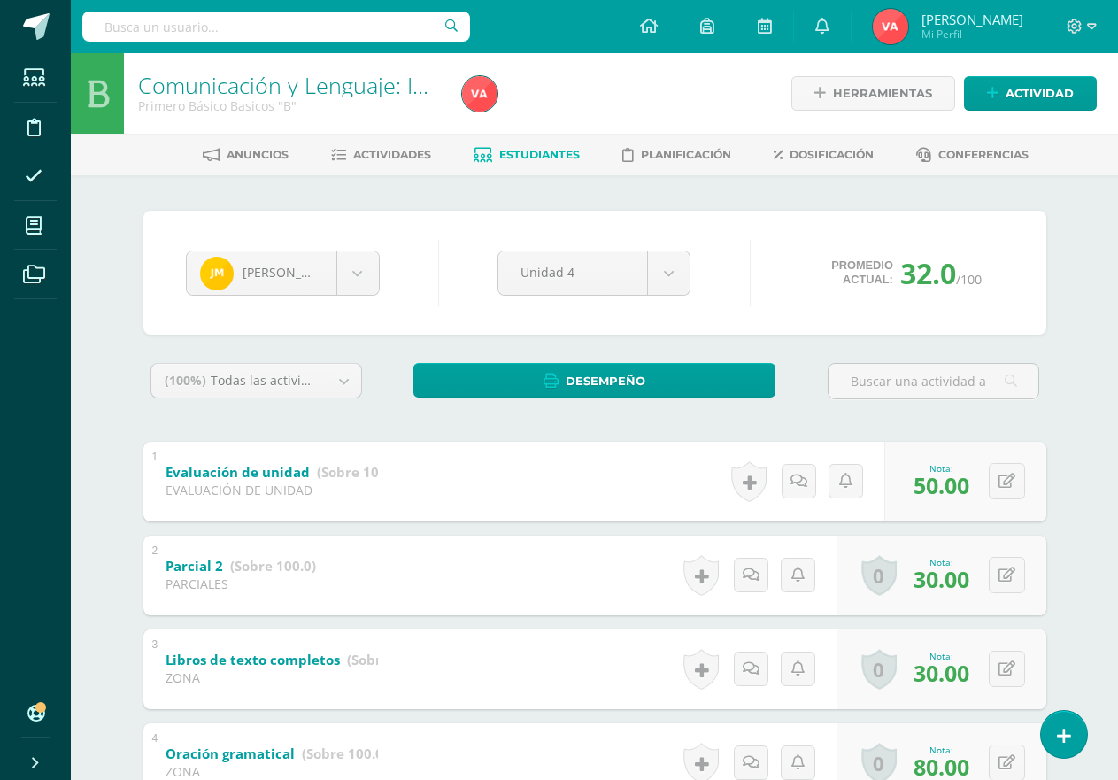
click at [530, 152] on span "Estudiantes" at bounding box center [539, 154] width 81 height 13
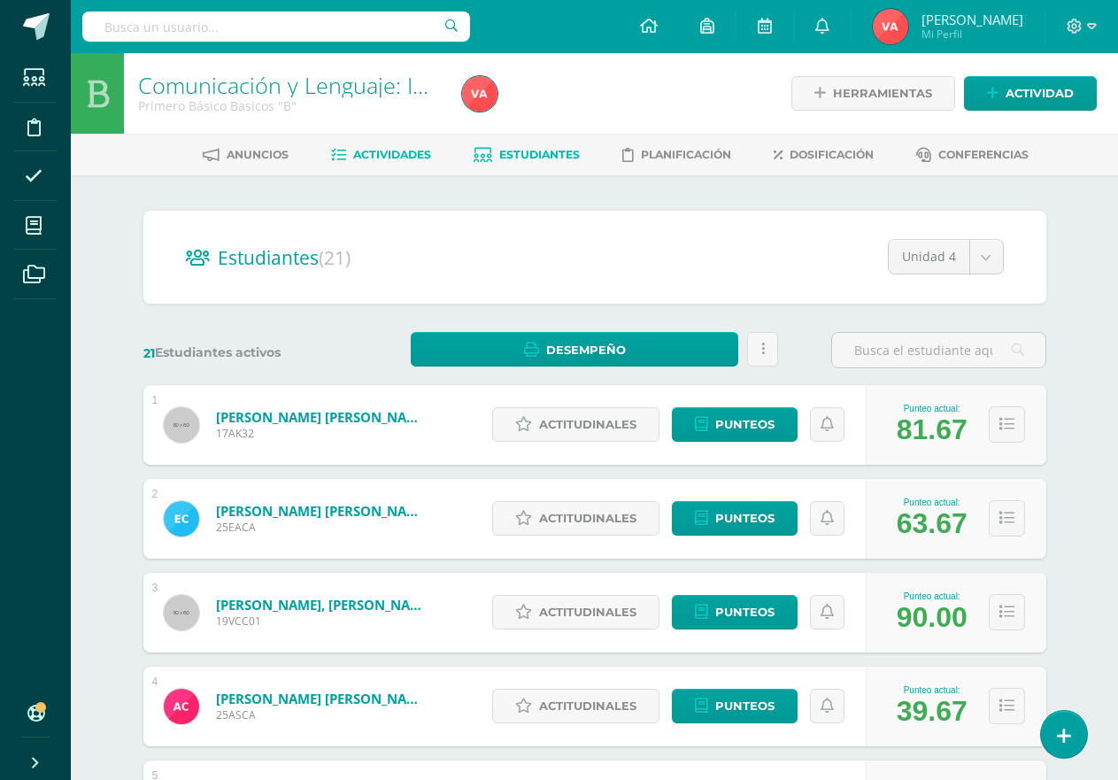
click at [393, 154] on span "Actividades" at bounding box center [392, 154] width 78 height 13
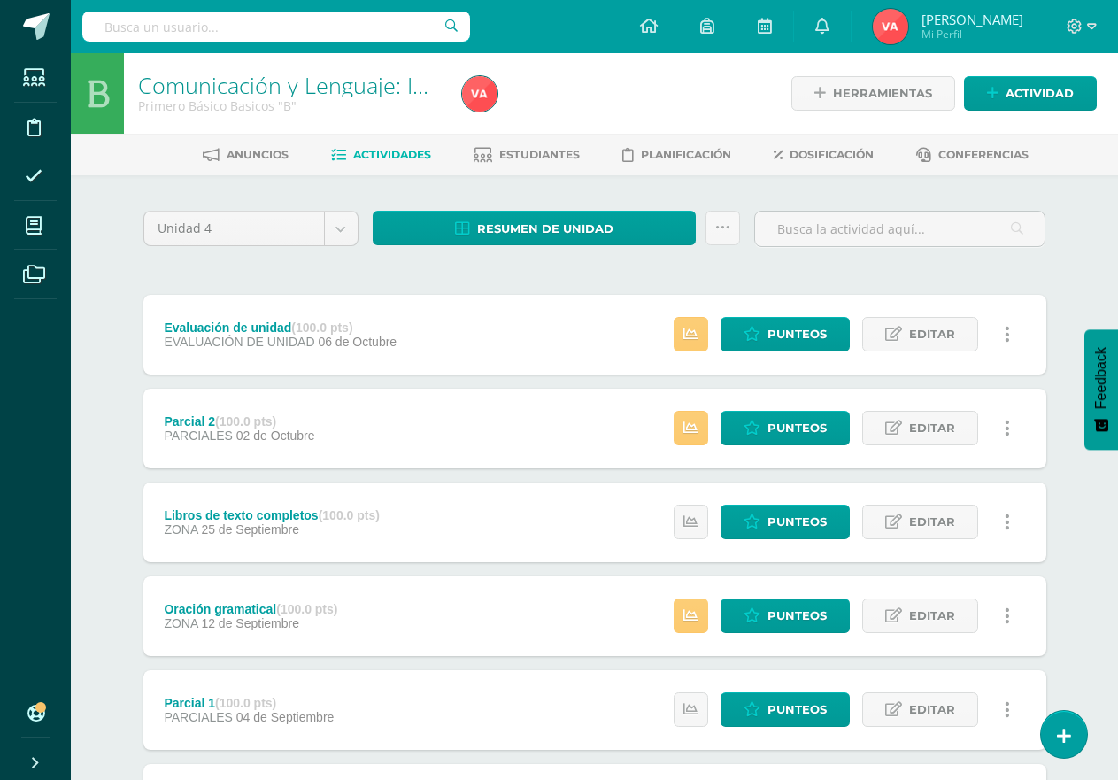
click at [362, 345] on span "06 de Octubre" at bounding box center [357, 342] width 79 height 14
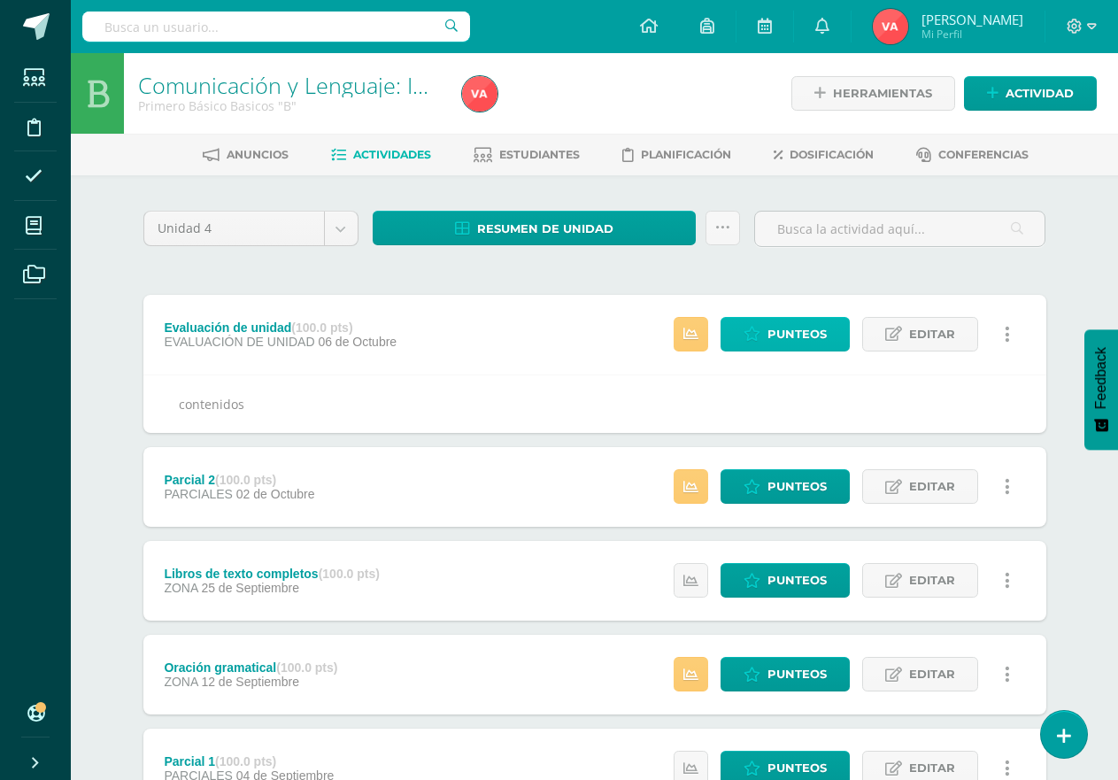
click at [794, 331] on span "Punteos" at bounding box center [797, 334] width 59 height 33
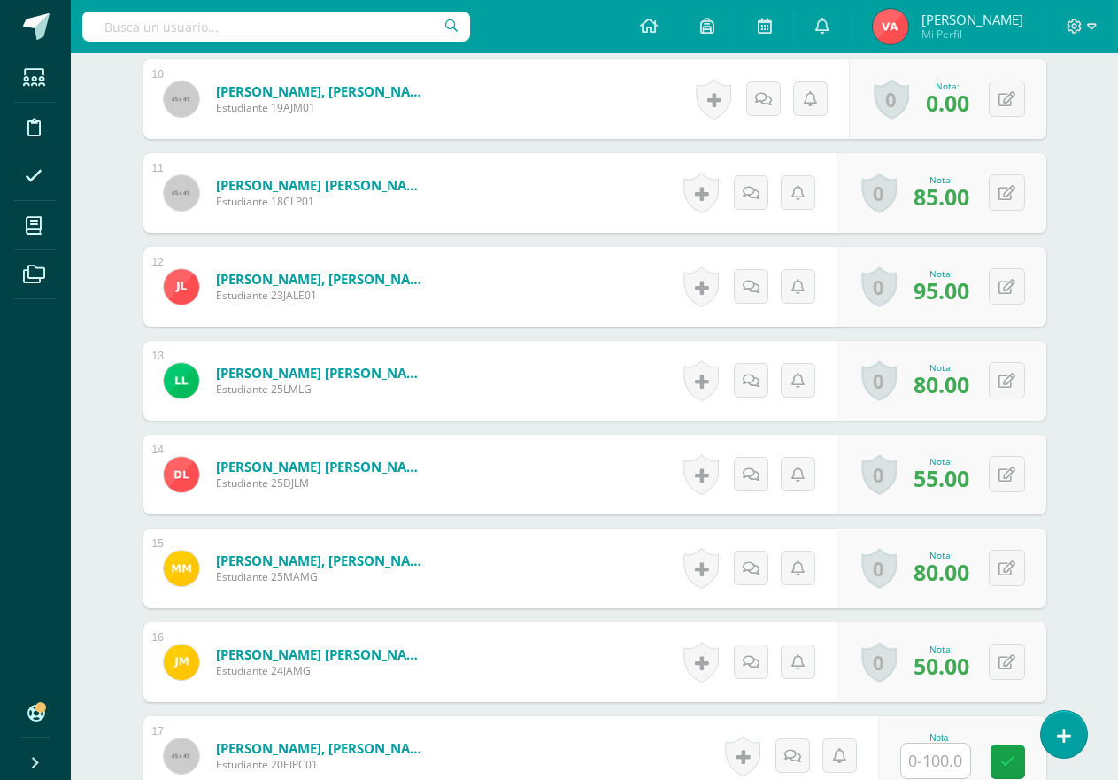
scroll to position [1595, 0]
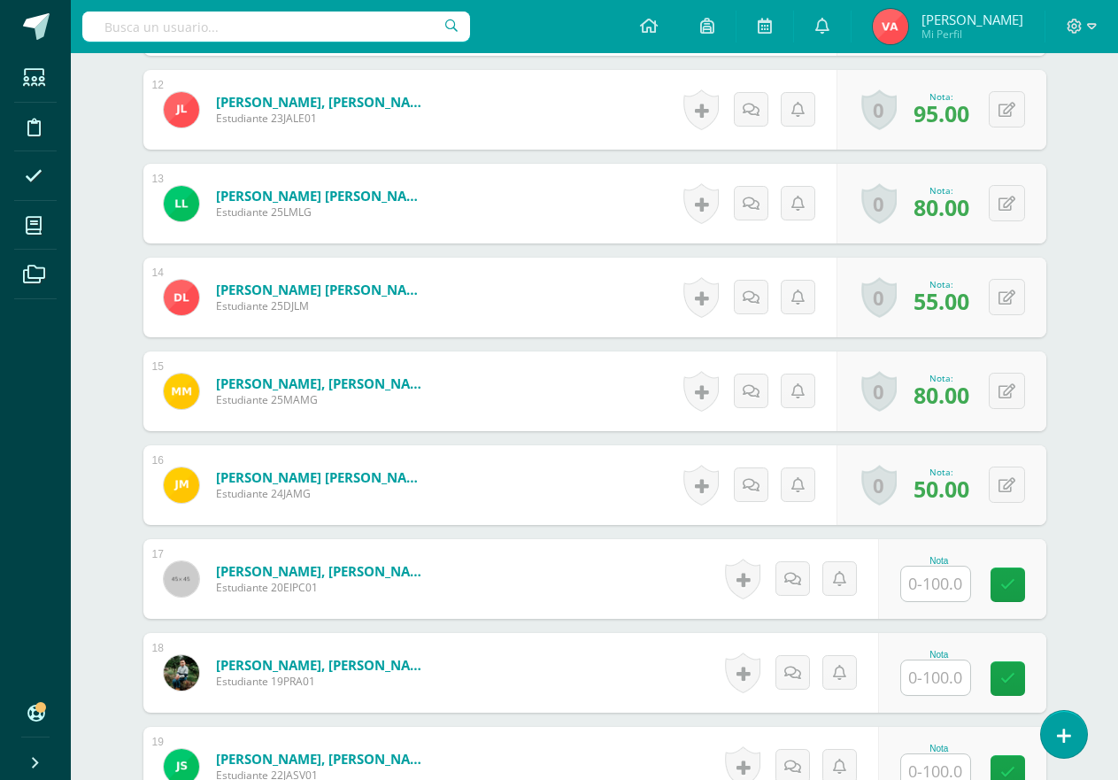
click at [944, 586] on input "text" at bounding box center [935, 584] width 69 height 35
type input "57.5"
click at [1019, 587] on icon at bounding box center [1020, 584] width 16 height 15
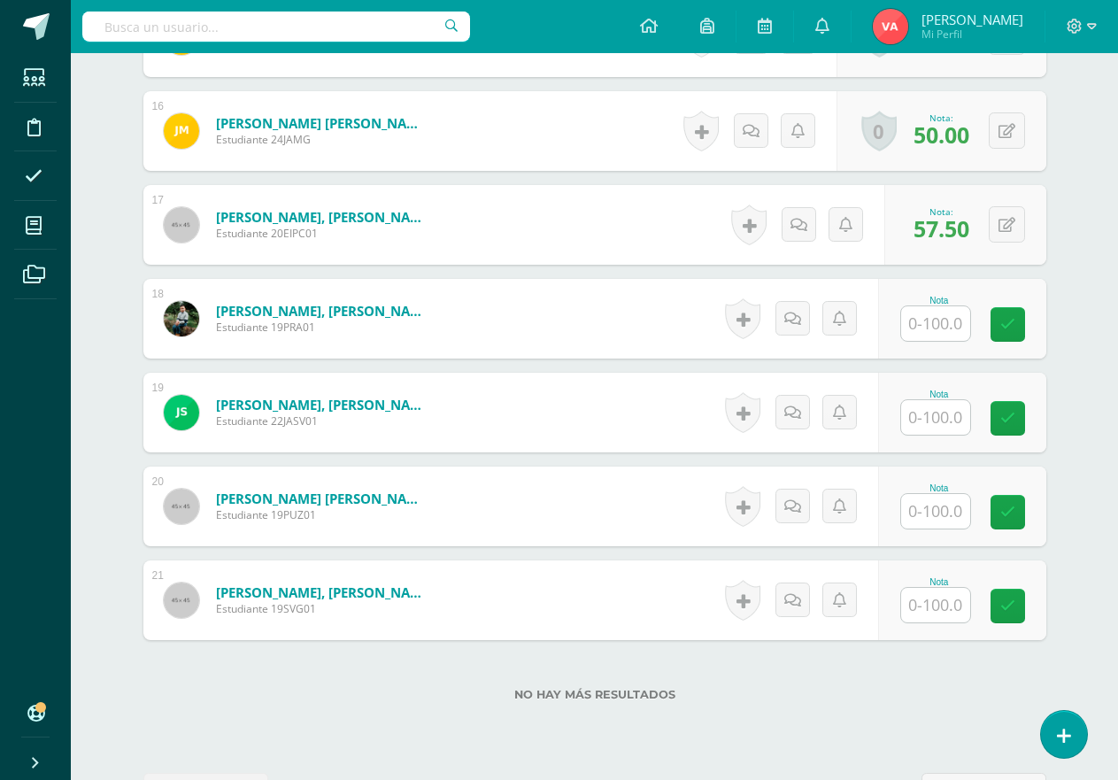
scroll to position [2012, 0]
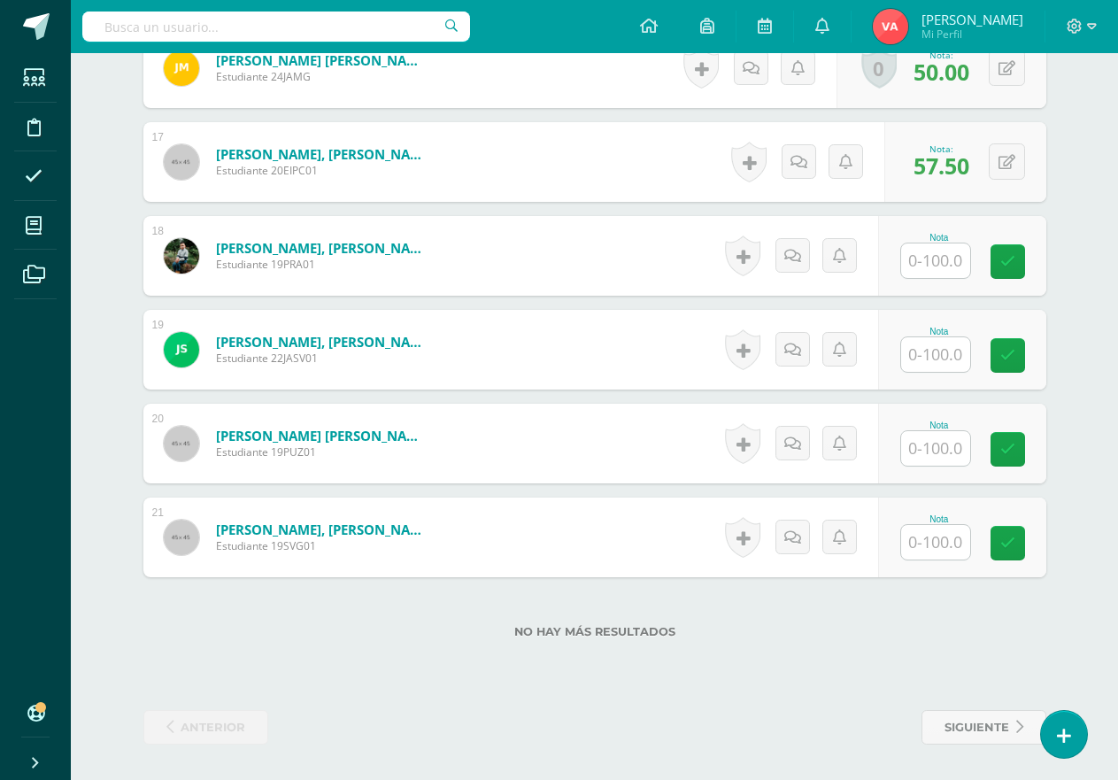
click at [938, 253] on input "text" at bounding box center [935, 261] width 69 height 35
type input "90"
click at [1017, 254] on icon at bounding box center [1020, 261] width 16 height 15
click at [933, 349] on input "text" at bounding box center [935, 354] width 69 height 35
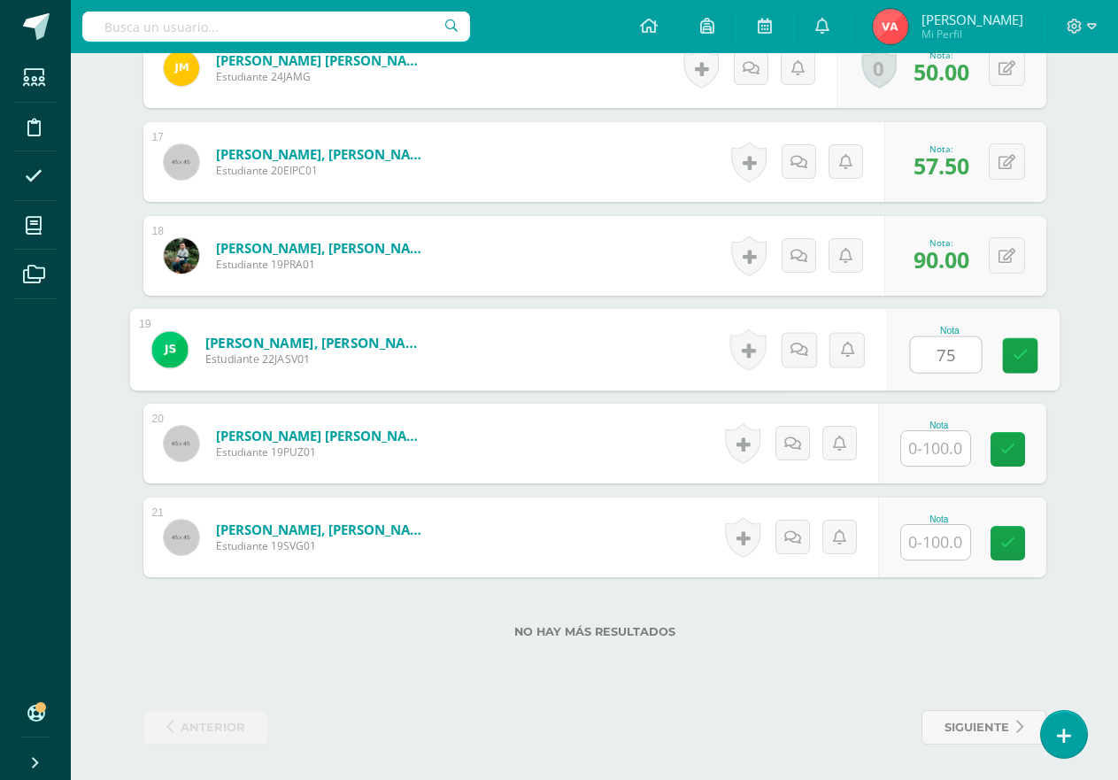
type input "75"
click at [936, 451] on input "text" at bounding box center [935, 448] width 69 height 35
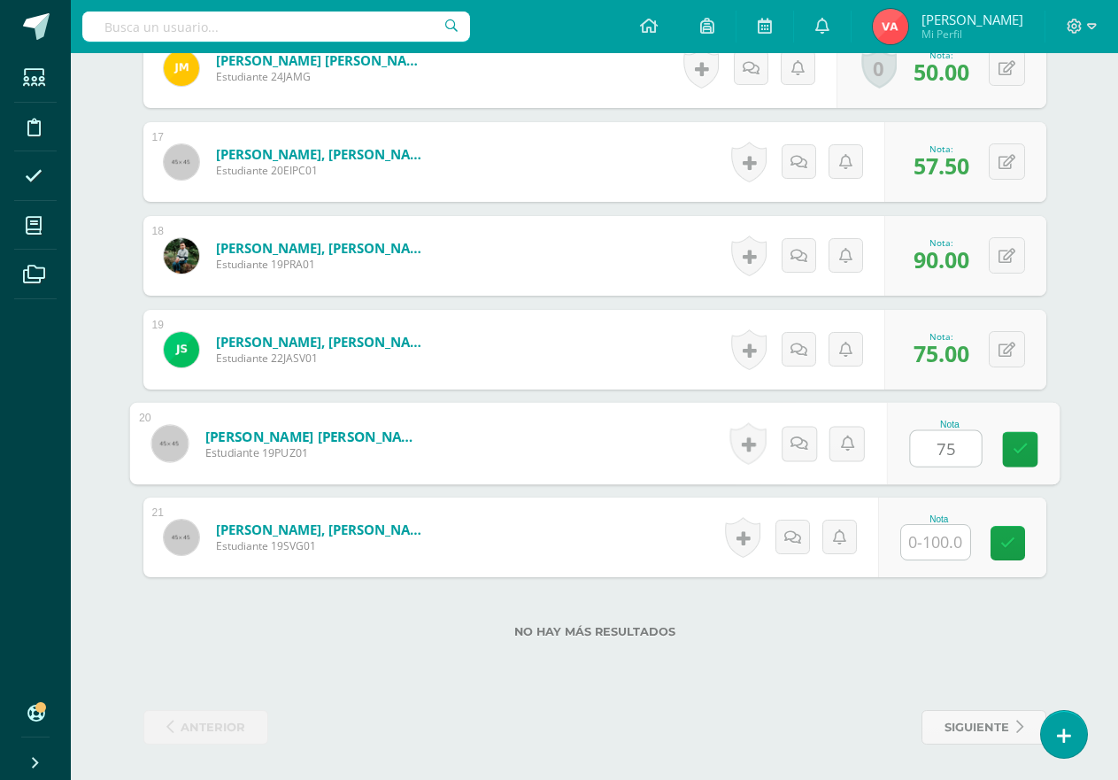
type input "75"
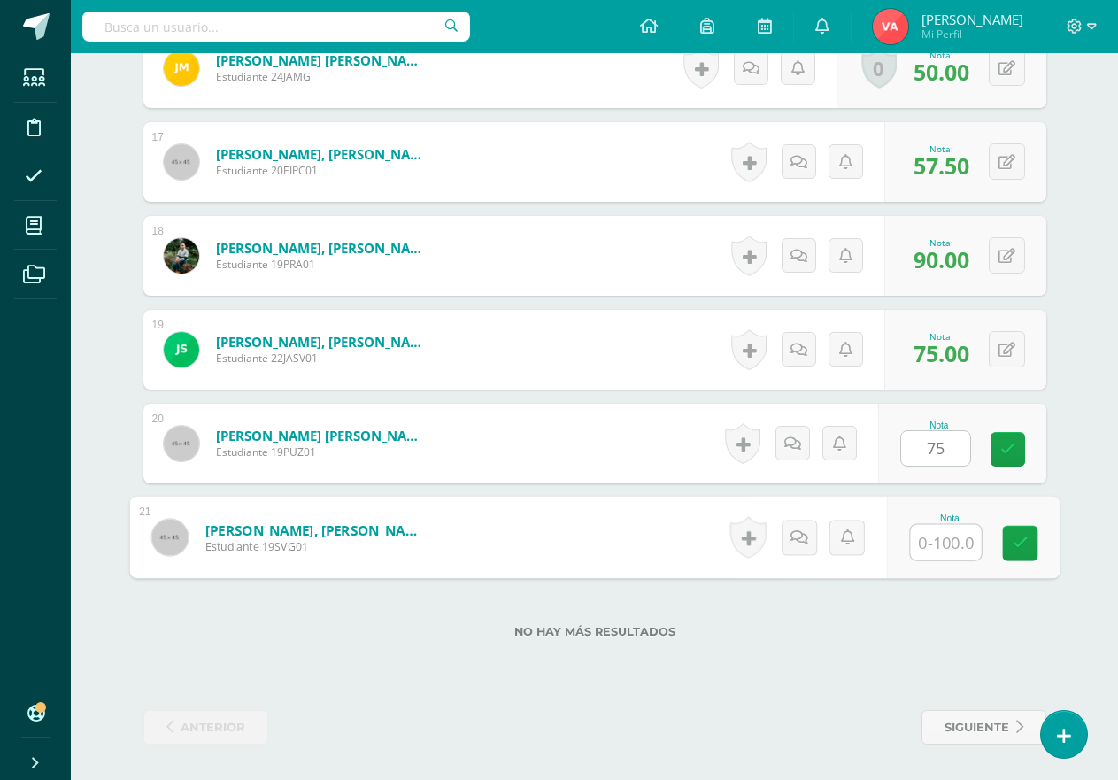
click at [937, 540] on input "text" at bounding box center [945, 542] width 71 height 35
